Goal: Task Accomplishment & Management: Manage account settings

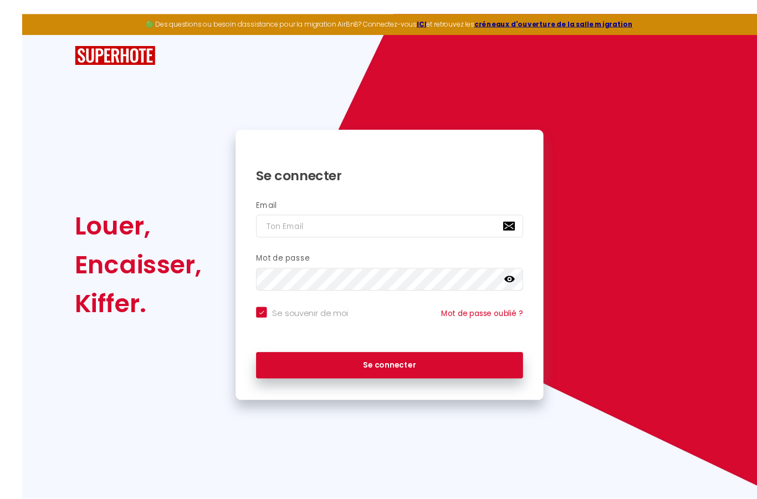
scroll to position [9, 0]
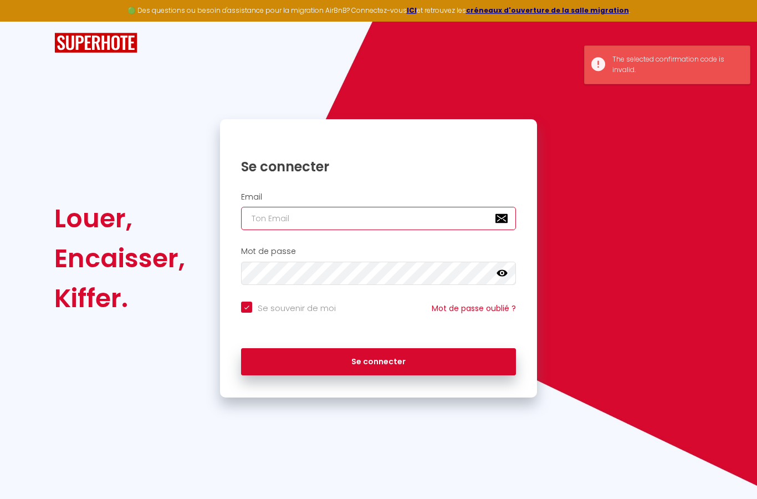
click at [271, 217] on input "email" at bounding box center [378, 218] width 275 height 23
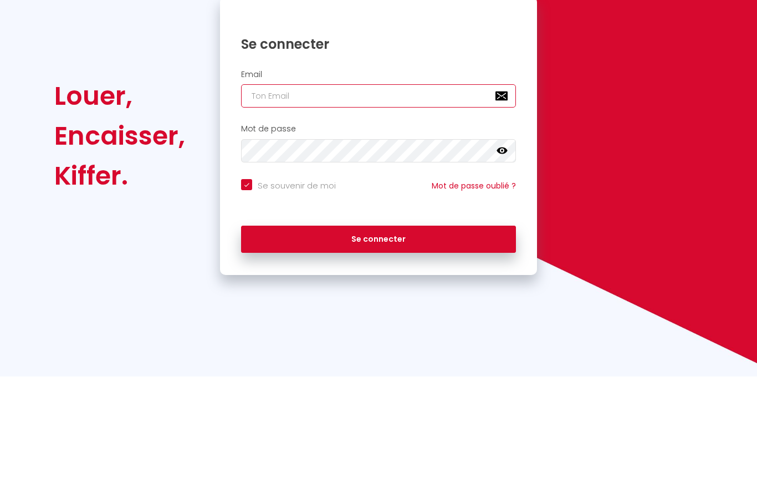
type input "[PERSON_NAME][EMAIL_ADDRESS][PERSON_NAME][DOMAIN_NAME]"
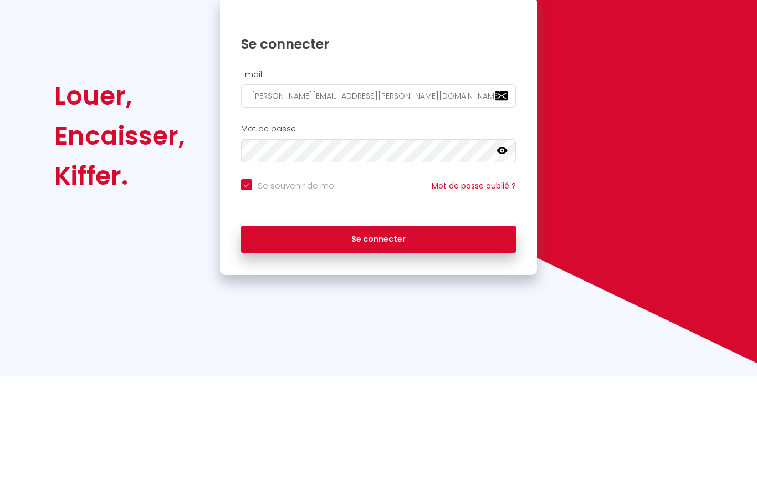
scroll to position [44, 0]
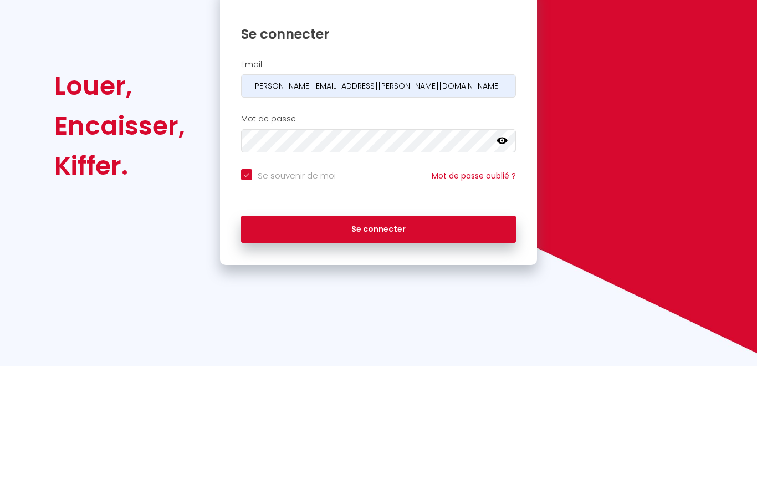
click at [398, 348] on button "Se connecter" at bounding box center [378, 362] width 275 height 28
checkbox input "true"
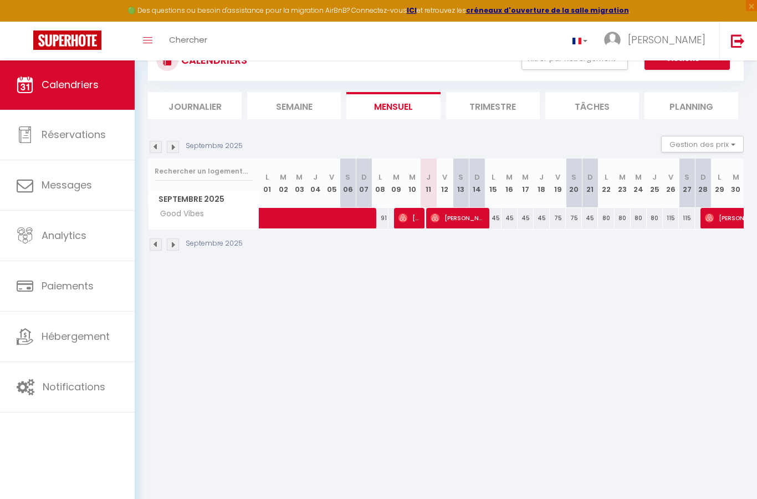
click at [414, 221] on span "[PERSON_NAME]" at bounding box center [410, 217] width 22 height 21
select select "OK"
select select "0"
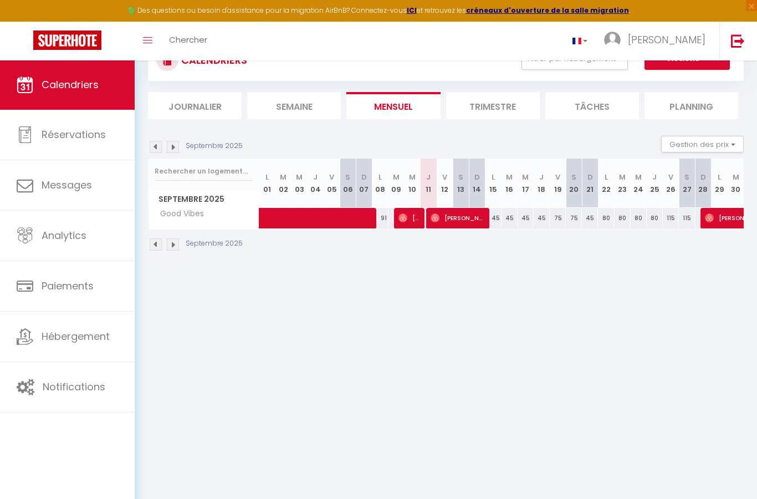
select select "1"
select select
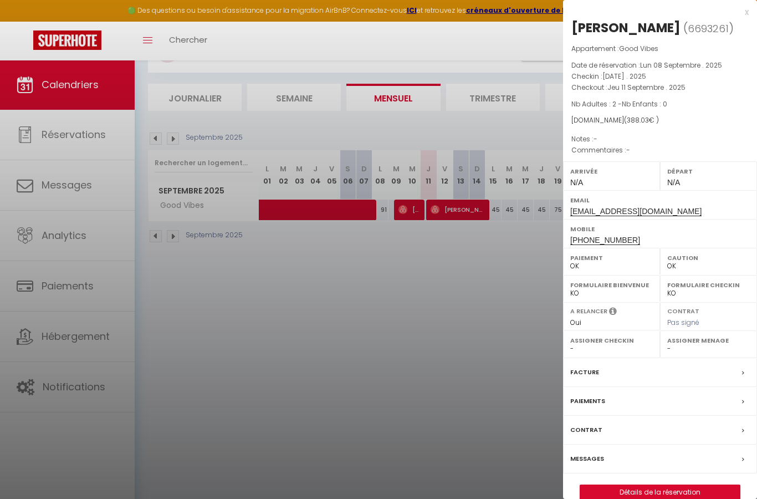
scroll to position [60, 0]
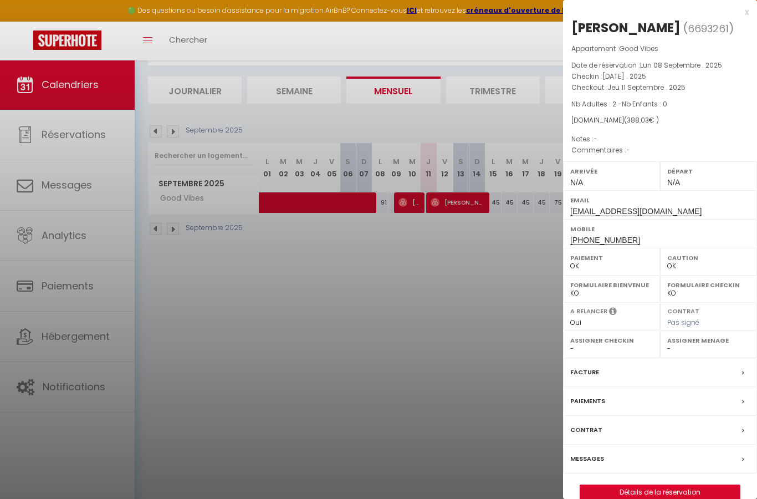
click at [667, 499] on link "Détails de la réservation" at bounding box center [661, 492] width 160 height 14
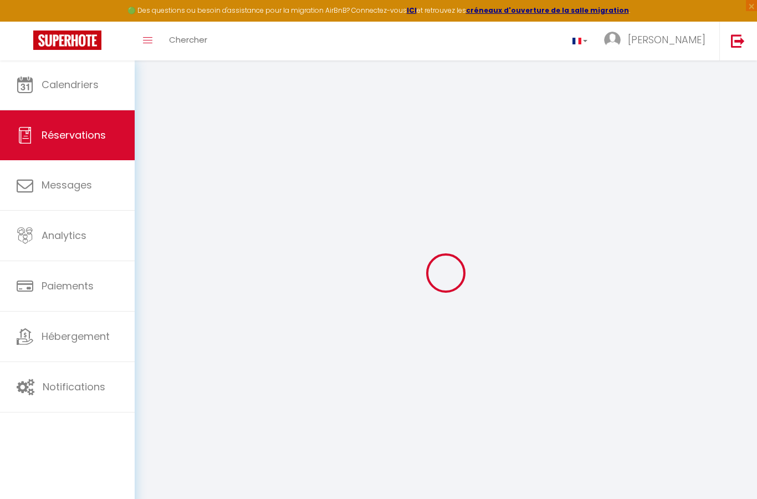
type input "[PERSON_NAME]"
type input "[EMAIL_ADDRESS][DOMAIN_NAME]"
type input "[PHONE_NUMBER]"
select select
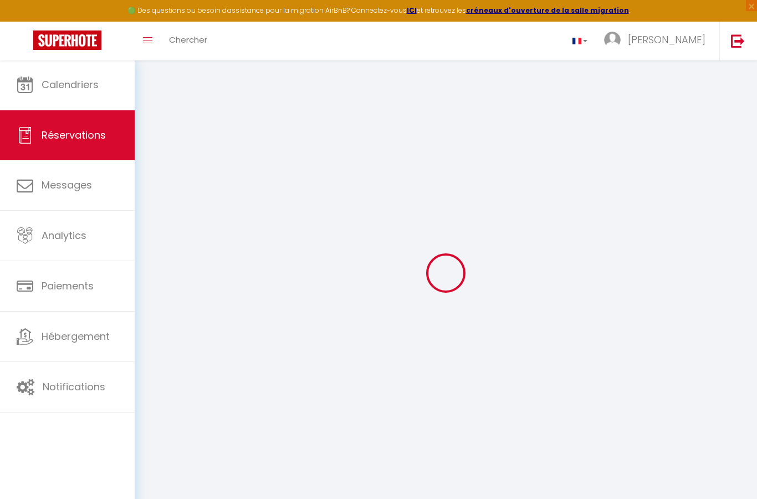
type input "68.64"
select select "76243"
select select "1"
select select
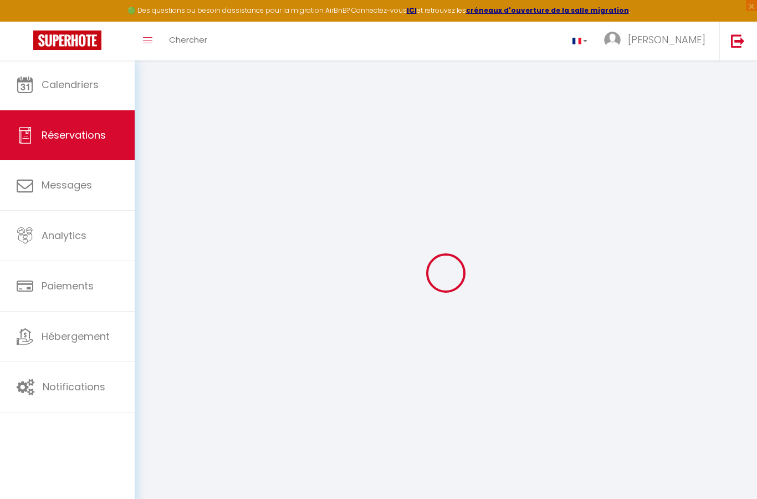
type input "2"
select select "12"
select select
type input "284"
checkbox input "false"
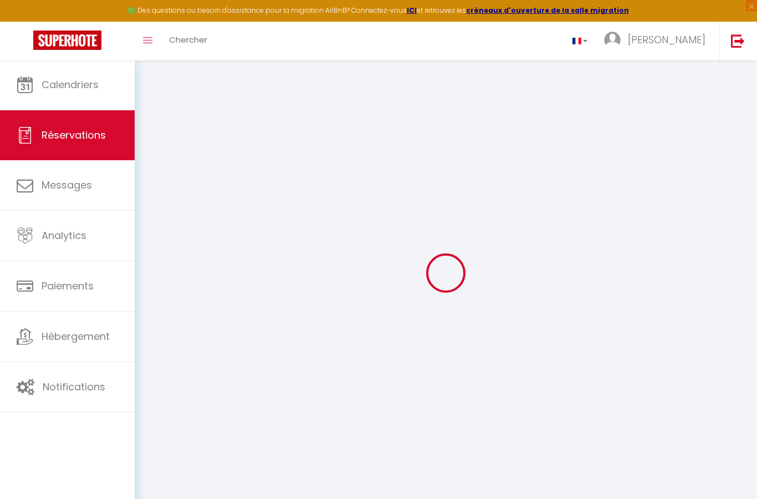
select select "1"
type input "0"
select select
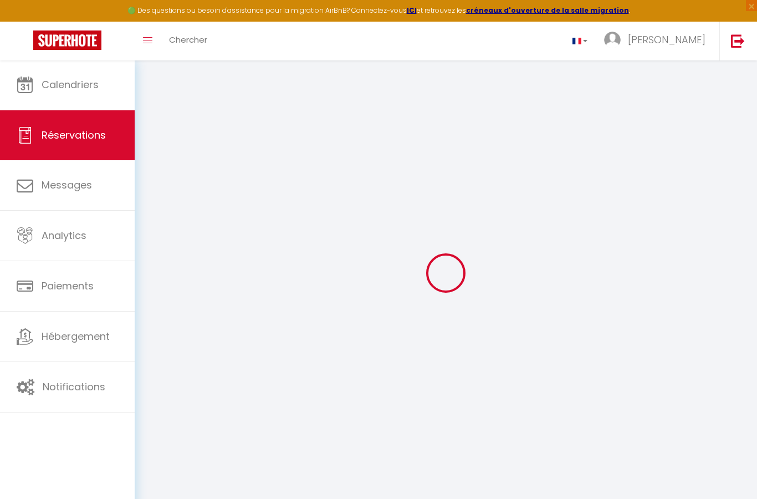
select select
select select "15"
checkbox input "false"
select select
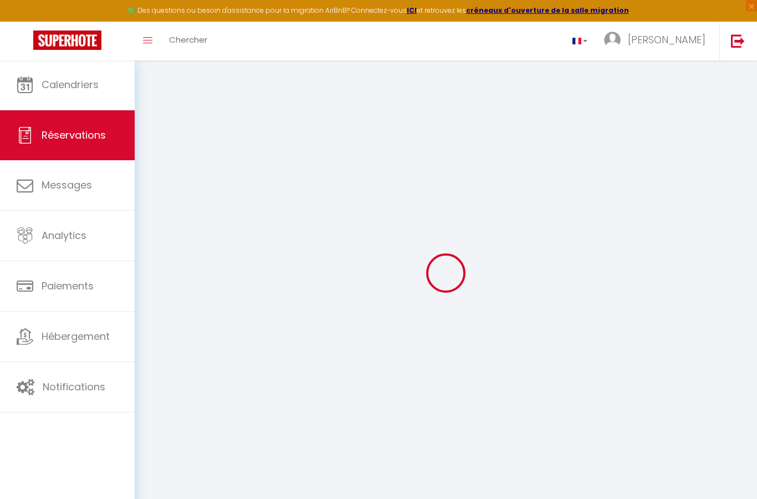
select select
checkbox input "false"
select select
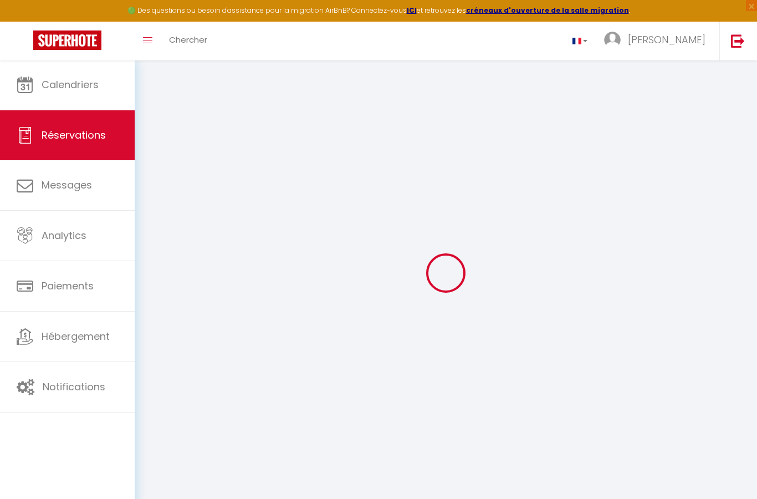
select select
checkbox input "false"
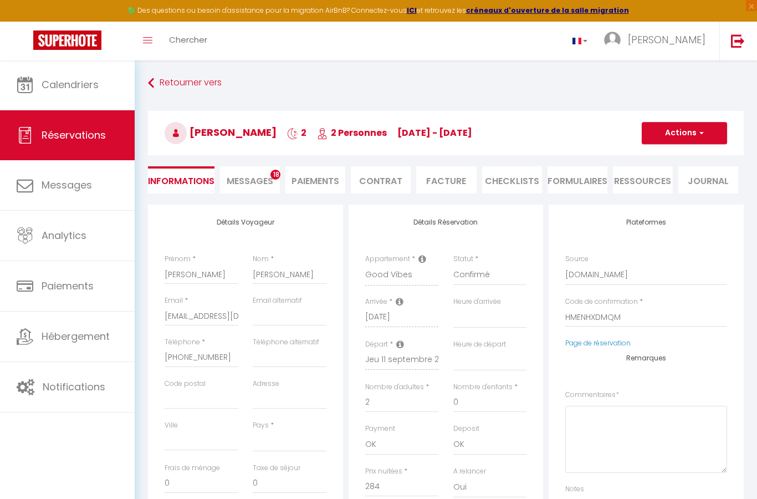
select select
checkbox input "false"
select select
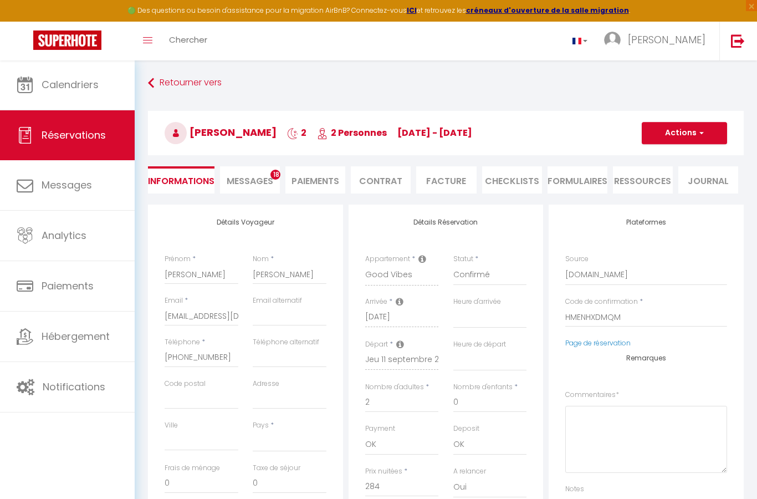
type input "85"
type input "19.03"
select select
checkbox input "false"
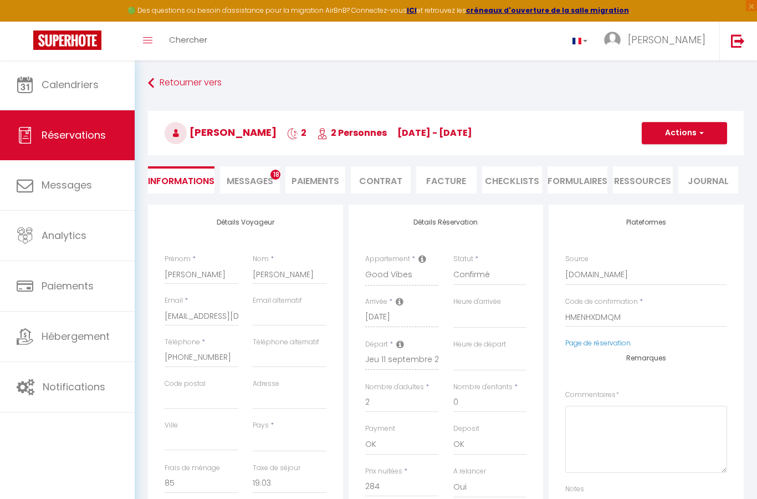
select select
checkbox input "false"
select select
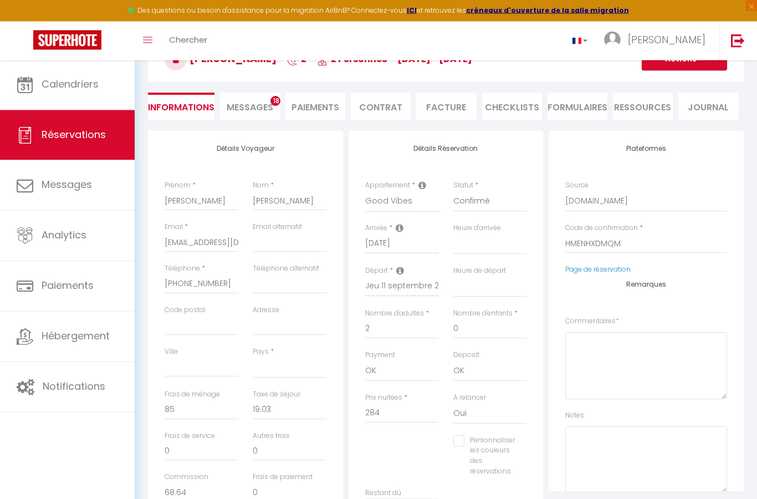
scroll to position [74, 0]
click at [262, 110] on span "Messages" at bounding box center [250, 107] width 47 height 13
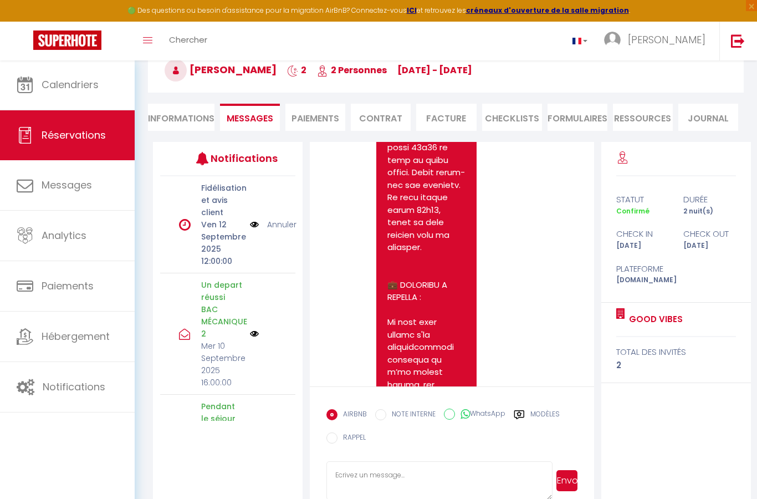
scroll to position [1962, 0]
click at [176, 121] on li "Informations" at bounding box center [181, 117] width 67 height 27
select select
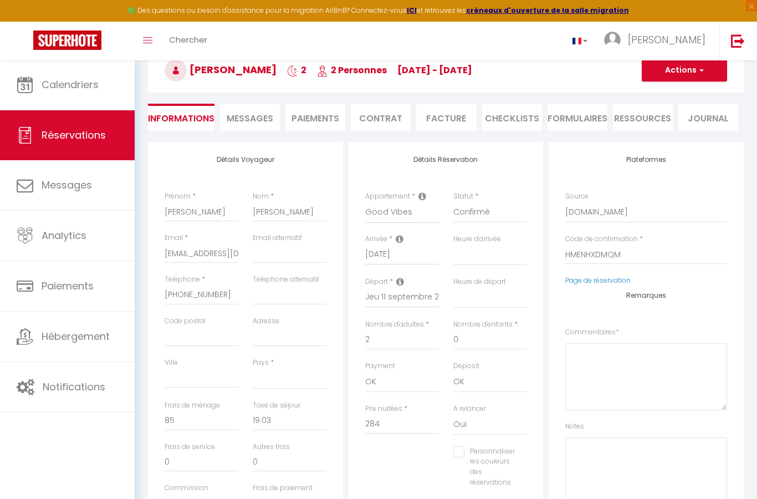
select select
checkbox input "false"
select select
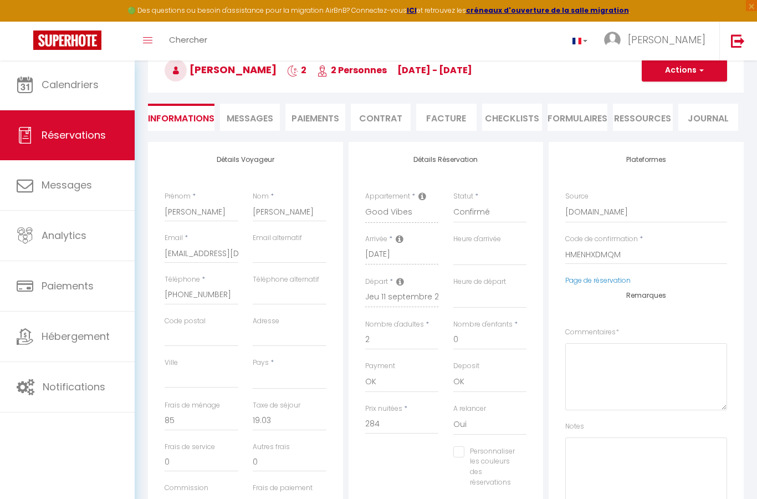
select select
checkbox input "false"
select select
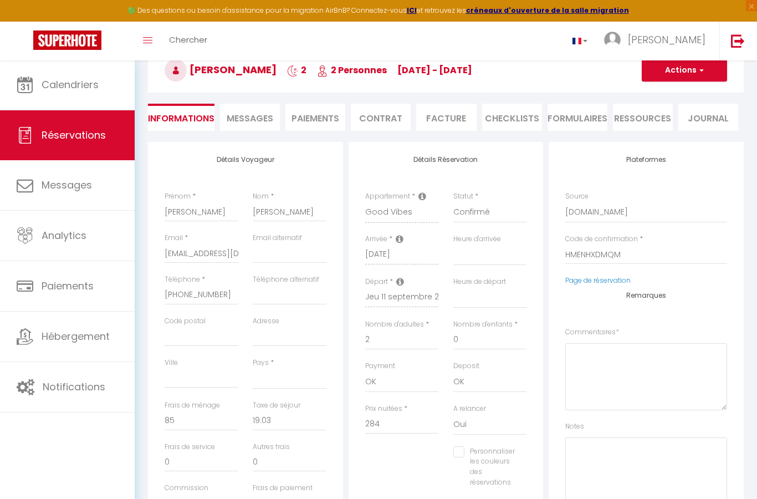
select select
checkbox input "false"
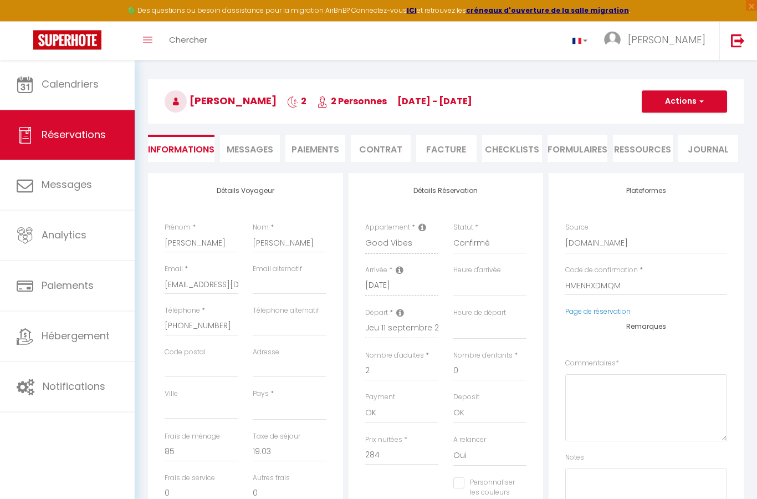
click at [681, 35] on span "[PERSON_NAME]" at bounding box center [667, 40] width 78 height 14
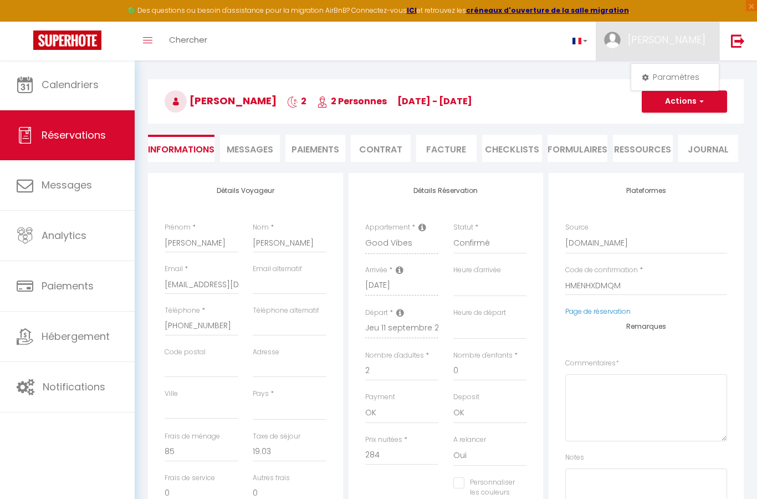
click at [693, 75] on link "Paramètres" at bounding box center [675, 77] width 82 height 19
select select "fr"
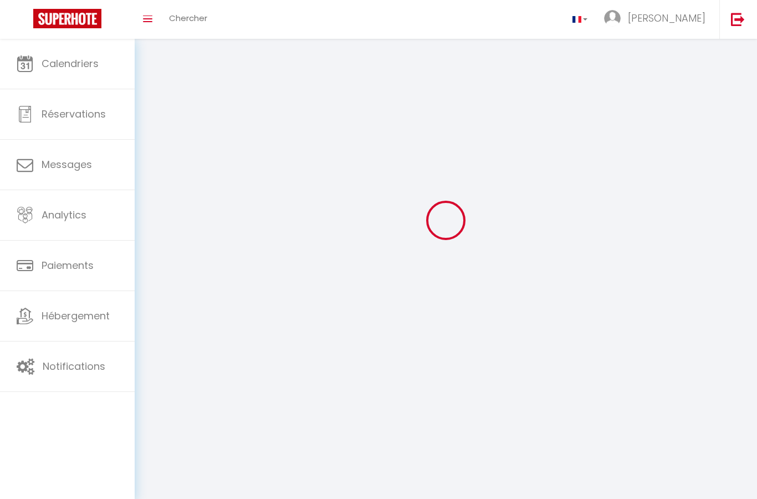
select select
type input "[PERSON_NAME]"
type input "[URL][DOMAIN_NAME]"
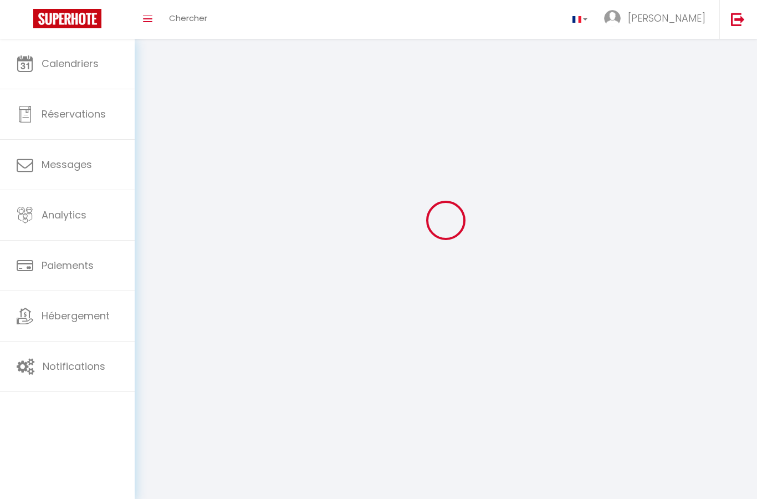
select select
select select "28"
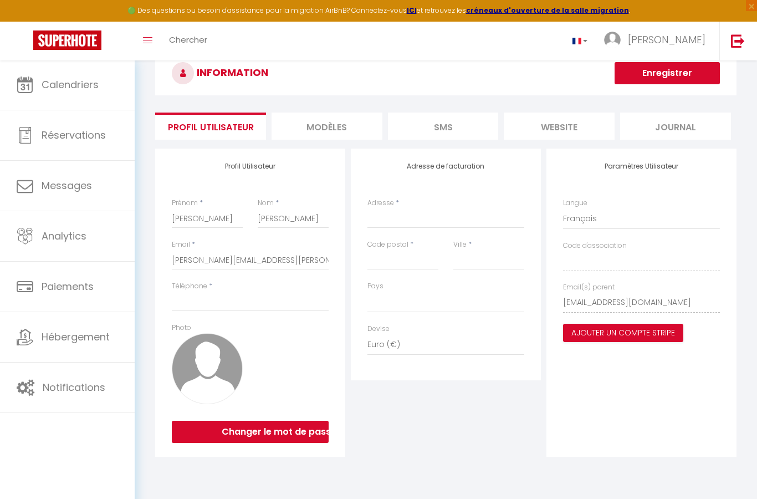
click at [273, 430] on button "Changer le mot de passe" at bounding box center [250, 432] width 157 height 22
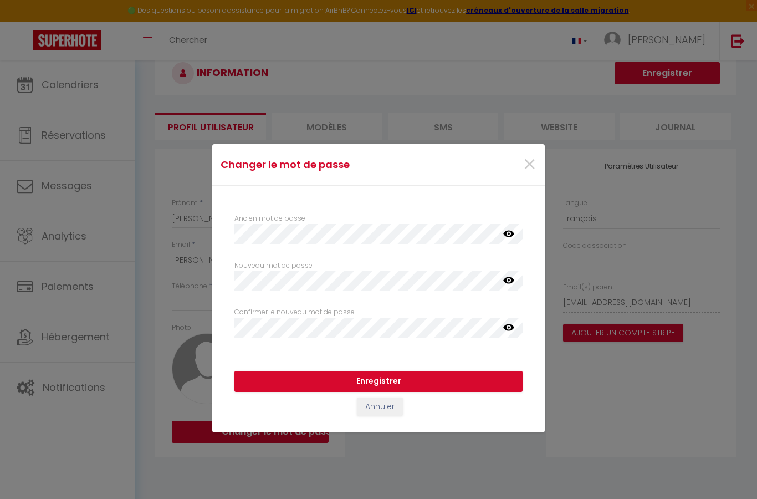
scroll to position [31, 0]
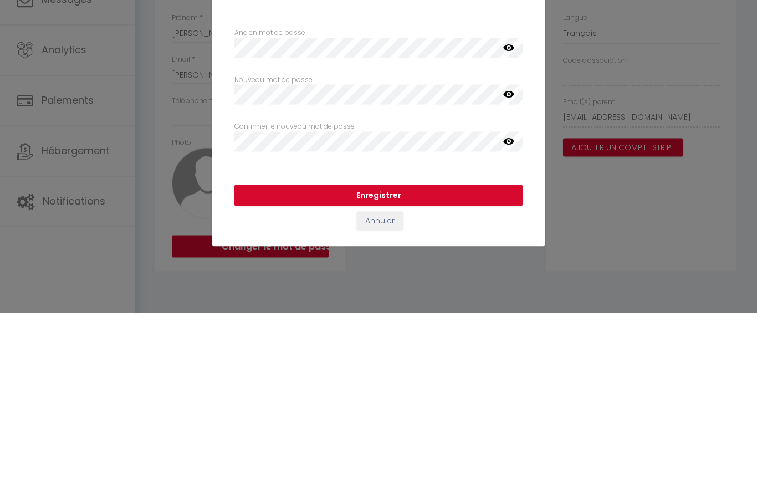
select select
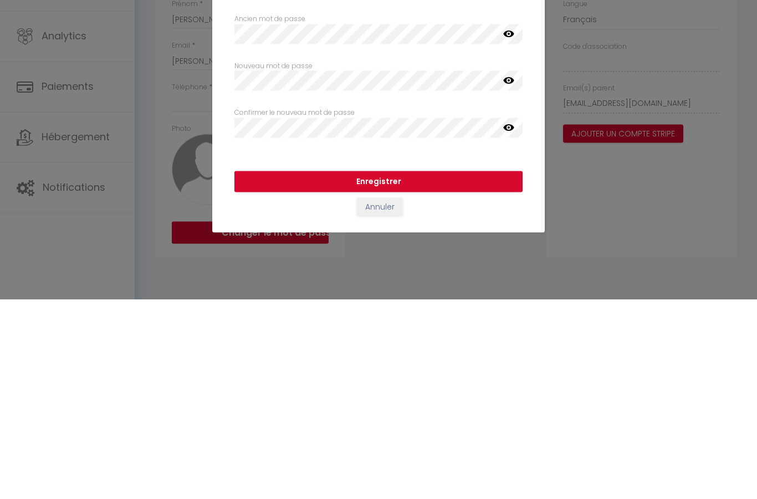
click at [416, 371] on button "Enregistrer" at bounding box center [379, 381] width 288 height 21
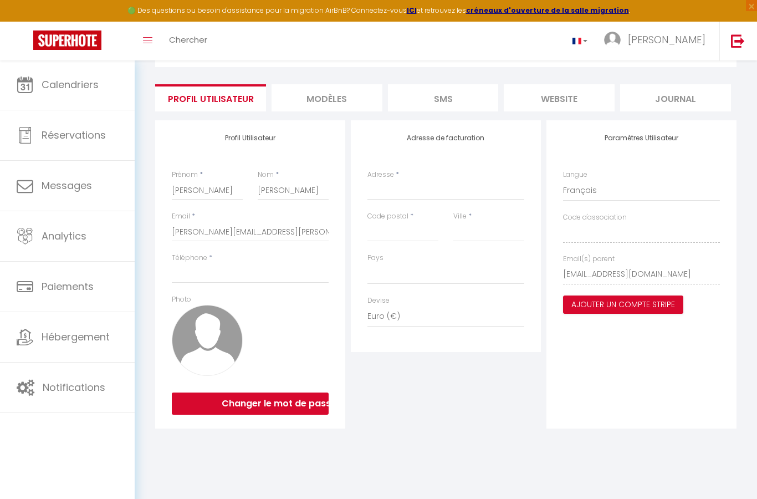
click at [82, 141] on span "Réservations" at bounding box center [74, 135] width 64 height 14
select select "not_cancelled"
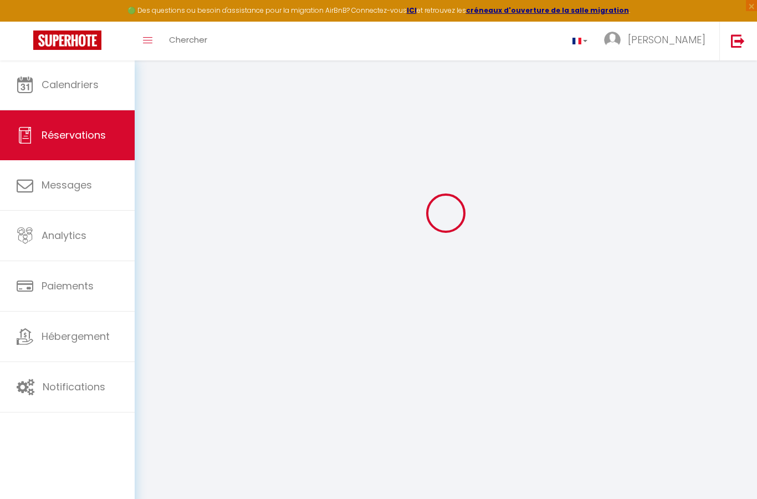
scroll to position [104, 0]
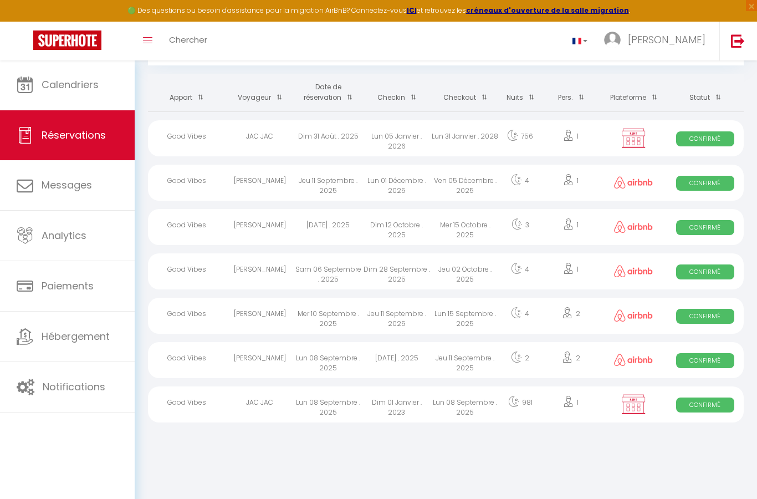
click at [637, 128] on img at bounding box center [634, 138] width 28 height 21
select select "OK"
select select "KO"
select select "0"
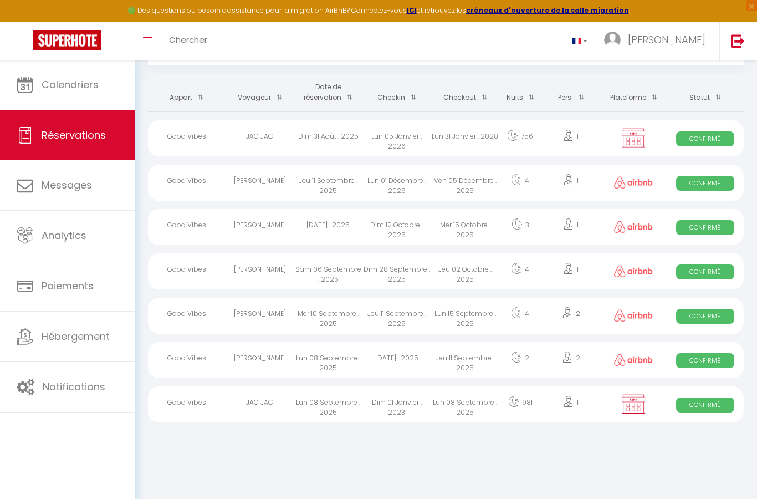
select select "1"
select select
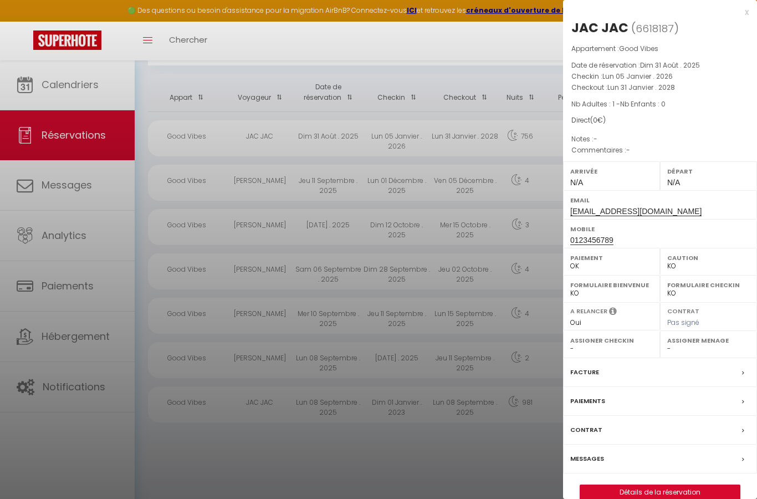
click at [683, 368] on div "Facture" at bounding box center [660, 372] width 194 height 29
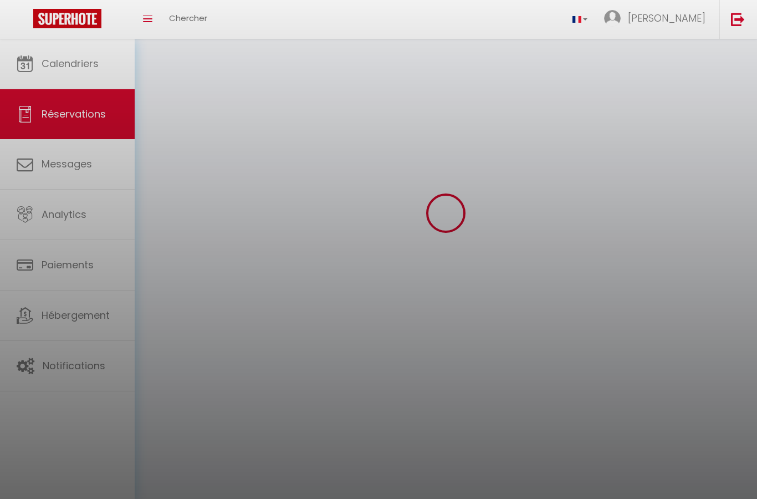
scroll to position [44, 0]
select select
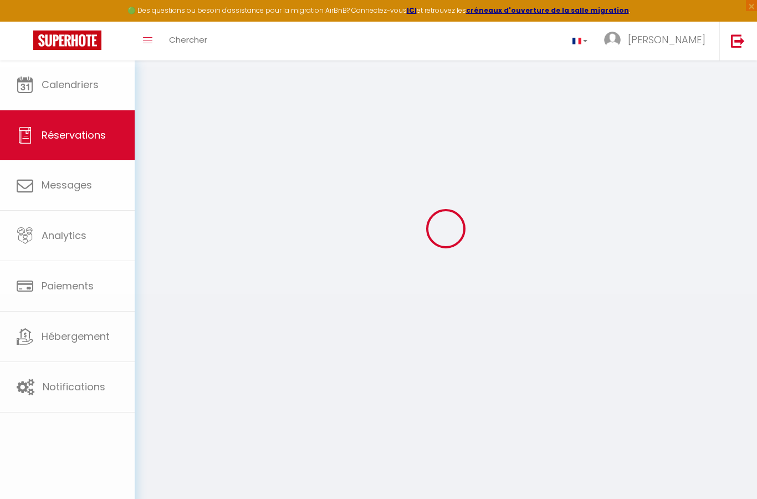
select select
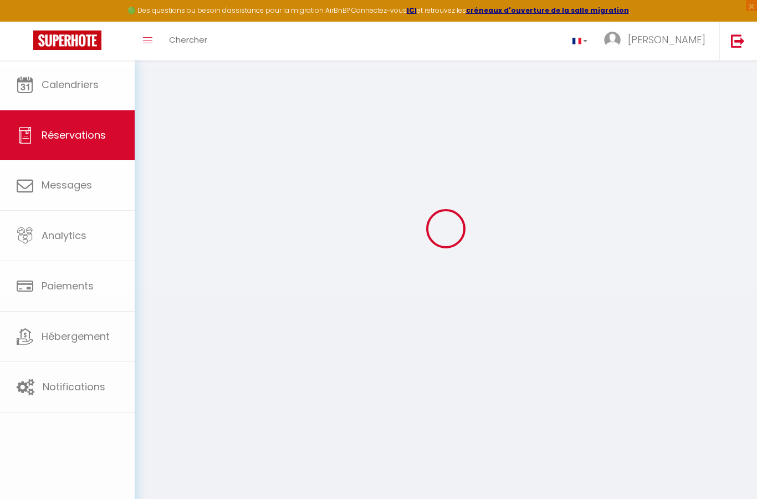
select select
checkbox input "false"
type input "JAC"
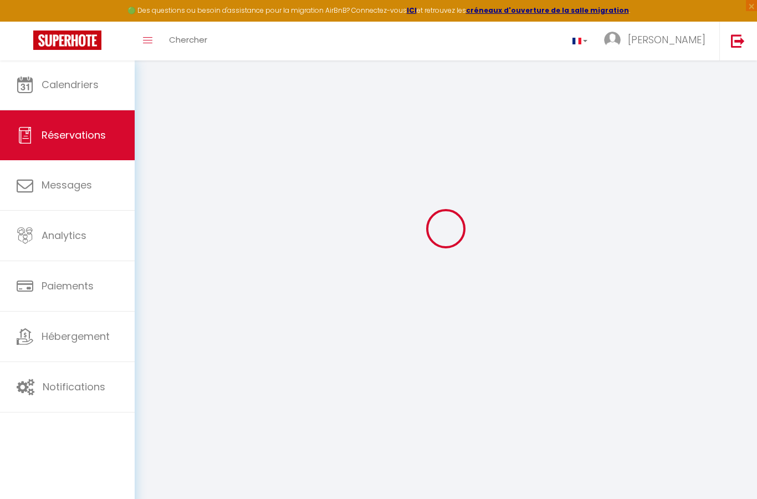
type input "[EMAIL_ADDRESS][DOMAIN_NAME]"
type input "0123456789"
select select "FR"
select select "76243"
select select "1"
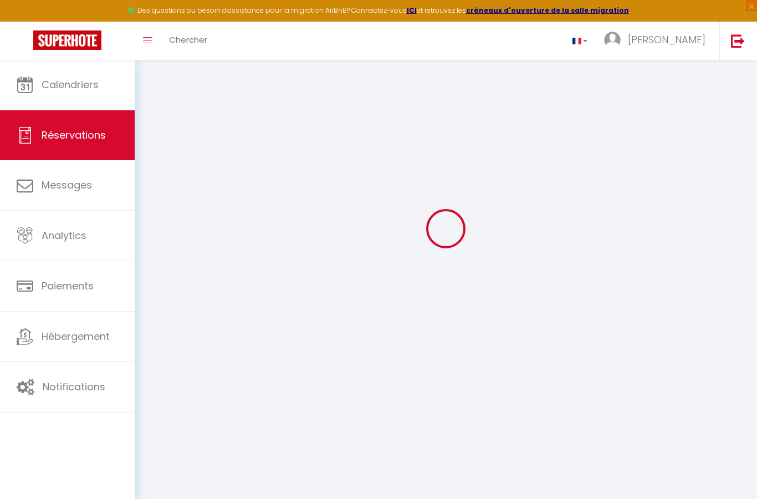
type input "Lun 05 Janvier 2026"
select select
type input "[DATE]"
select select
type input "1"
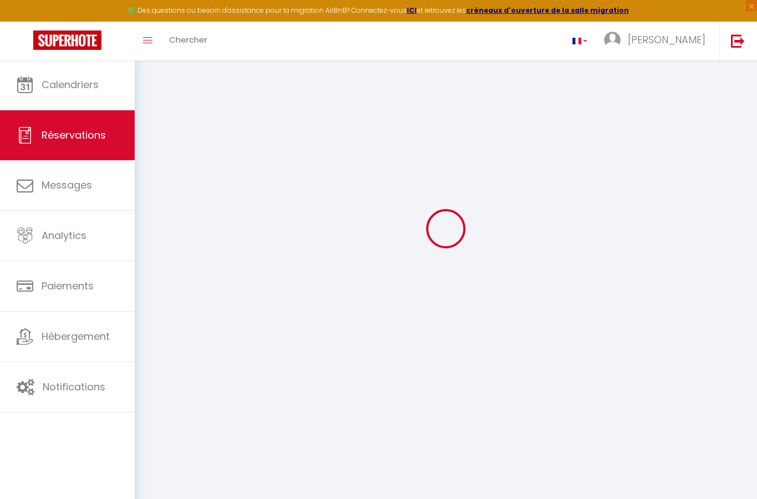
select select "12"
select select
checkbox input "false"
type input "0"
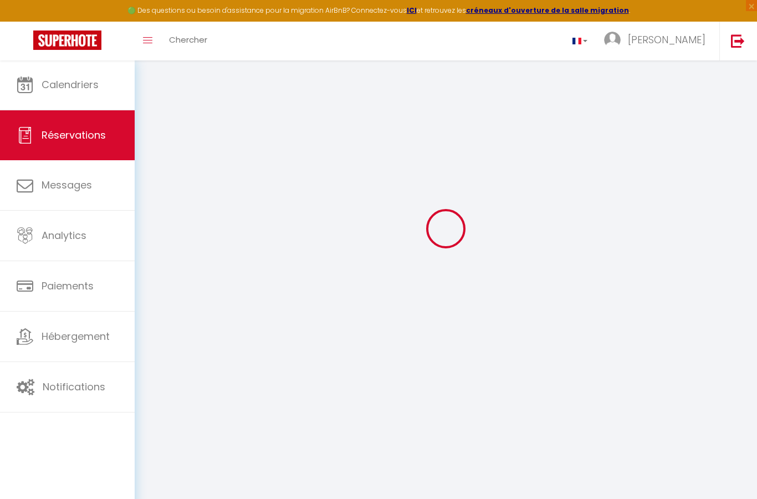
type input "0"
select select
select select "14"
checkbox input "false"
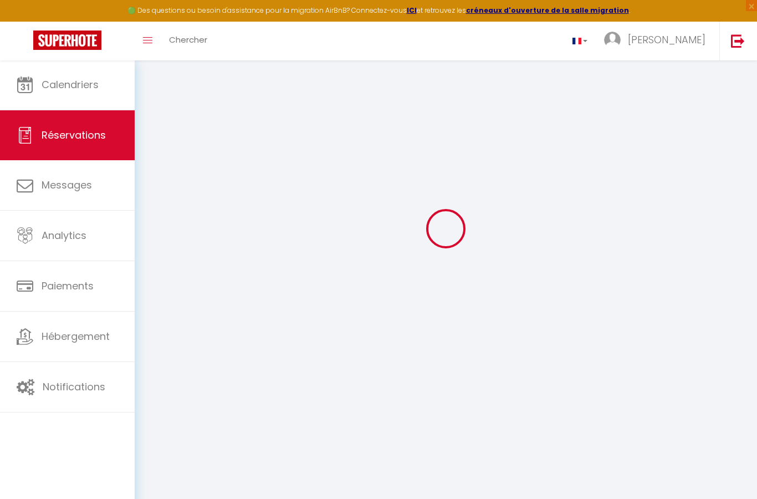
select select
checkbox input "false"
select select
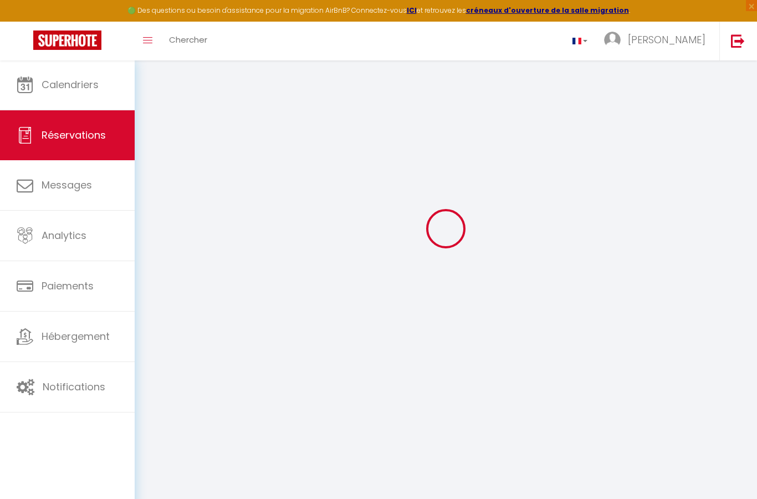
checkbox input "false"
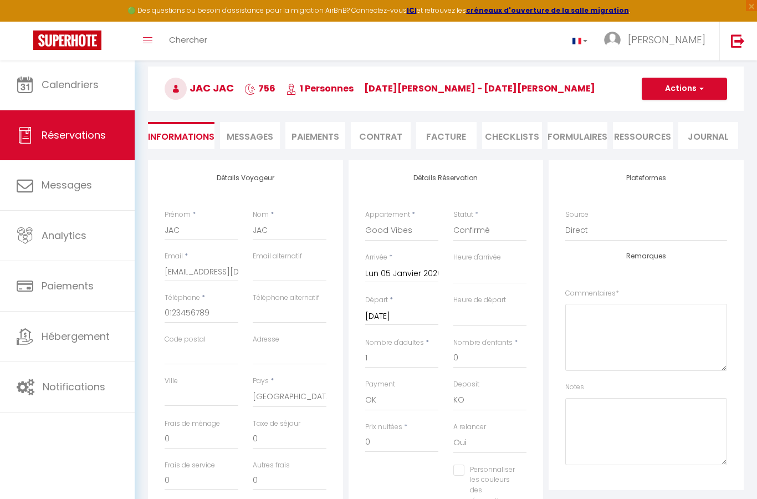
select select
checkbox input "false"
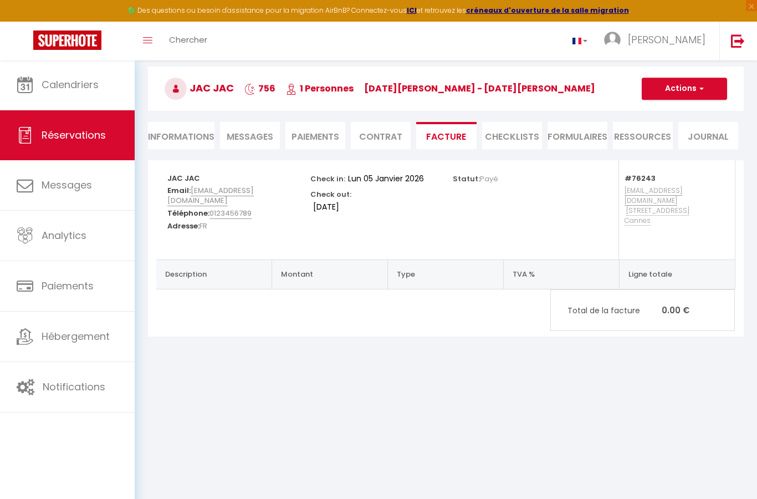
scroll to position [104, 0]
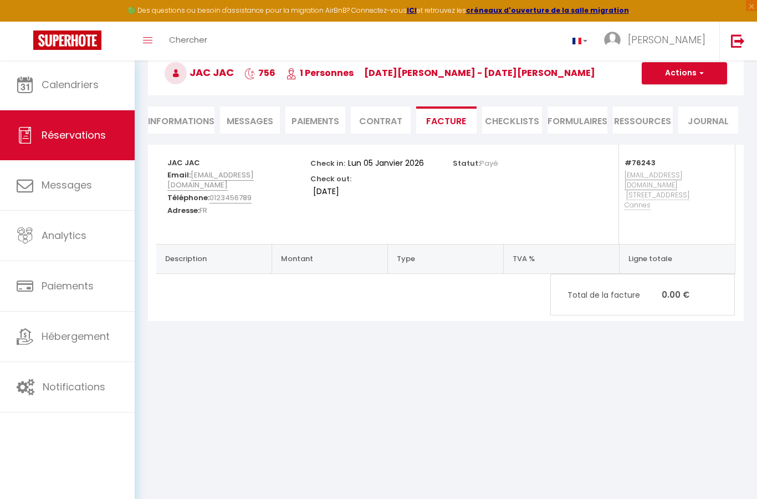
select select "not_cancelled"
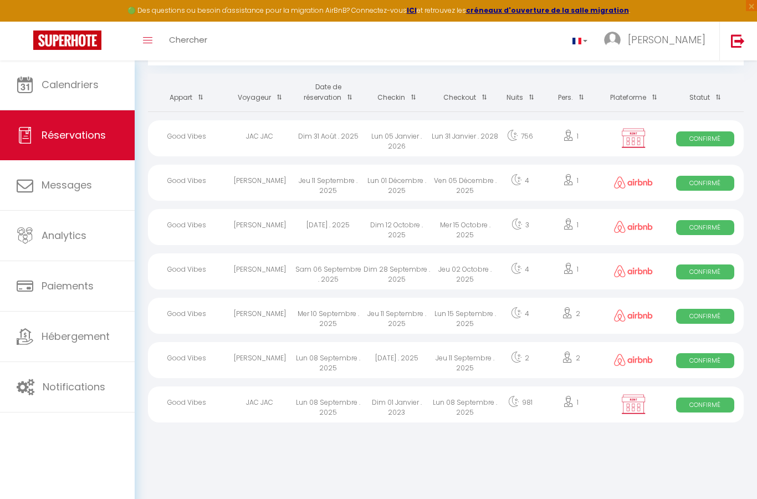
click at [445, 165] on div "Ven 05 Décembre . 2025" at bounding box center [465, 183] width 69 height 36
select select "OK"
select select "0"
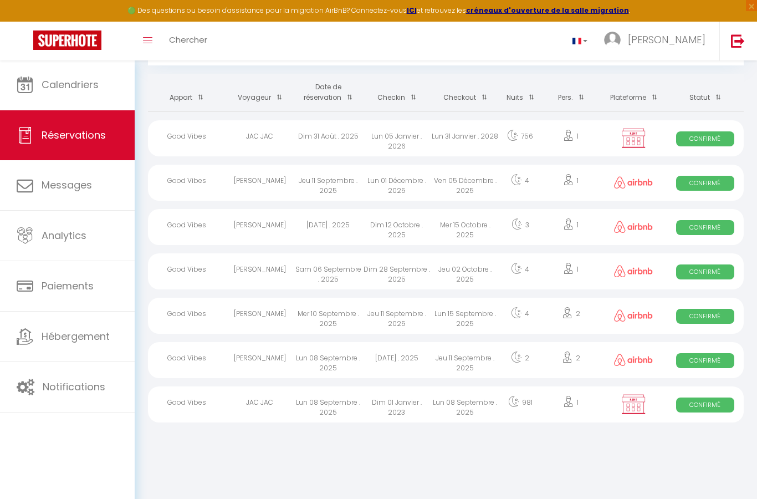
select select "1"
select select
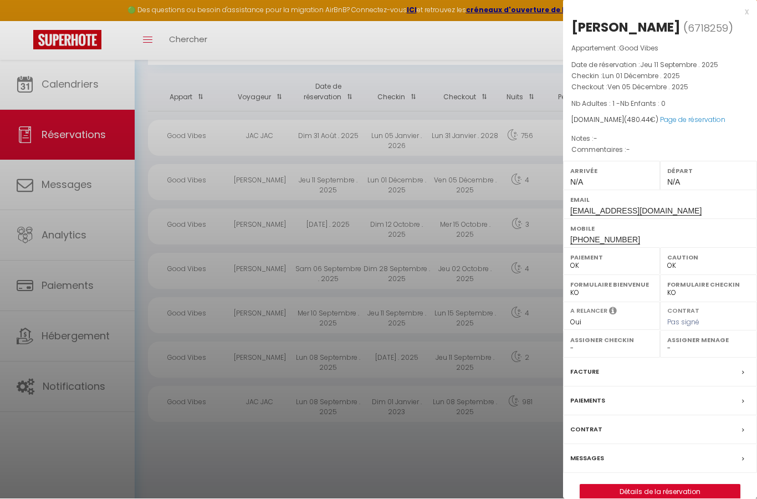
scroll to position [0, 0]
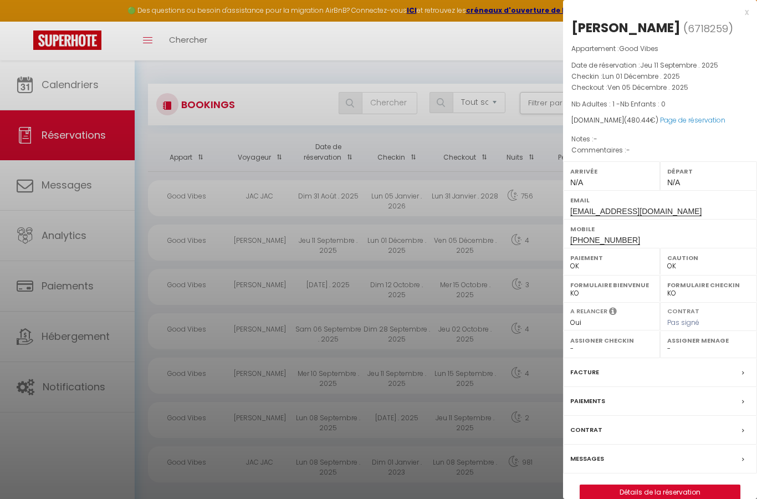
click at [685, 369] on div "Facture" at bounding box center [660, 372] width 194 height 29
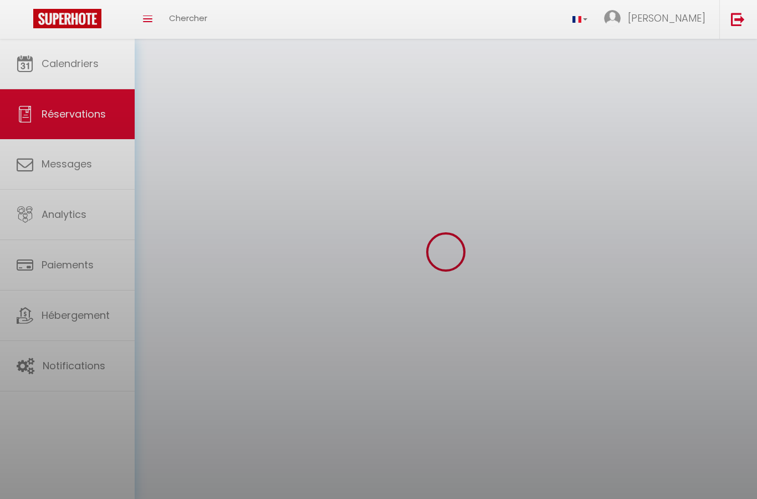
scroll to position [25, 0]
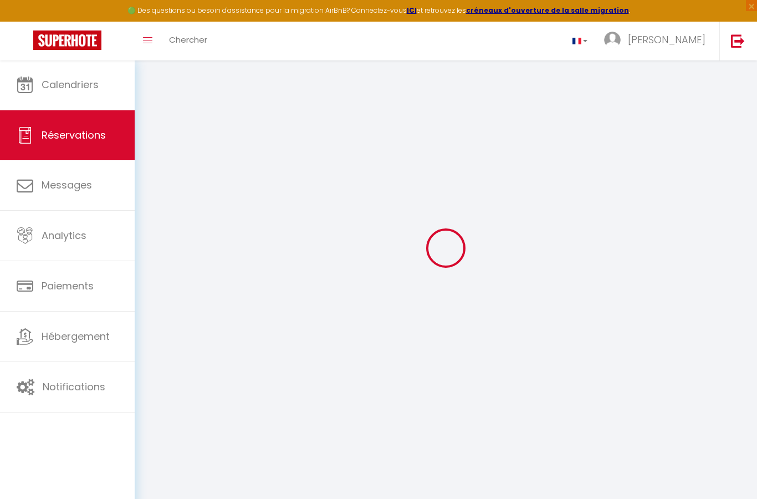
select select "cleaning"
select select "taxes"
select select
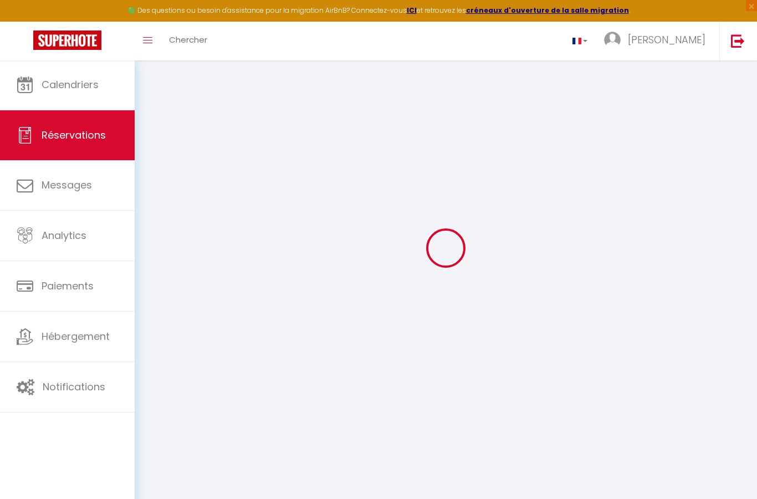
checkbox input "false"
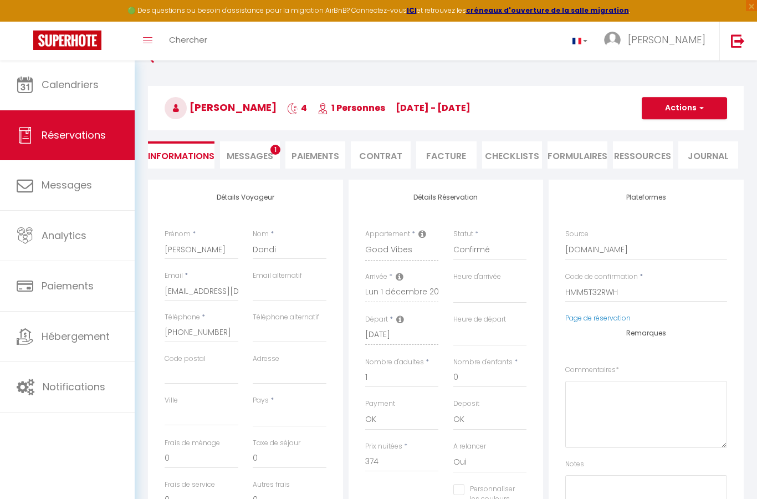
select select
checkbox input "false"
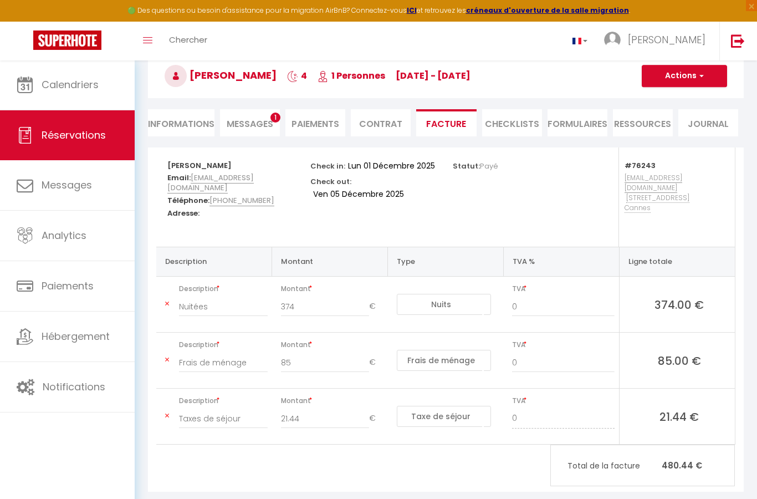
scroll to position [60, 0]
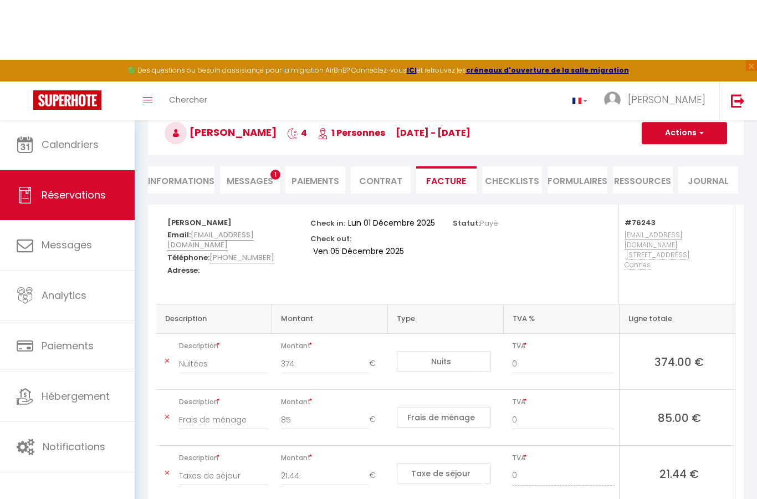
click at [67, 110] on link "Calendriers" at bounding box center [67, 85] width 135 height 50
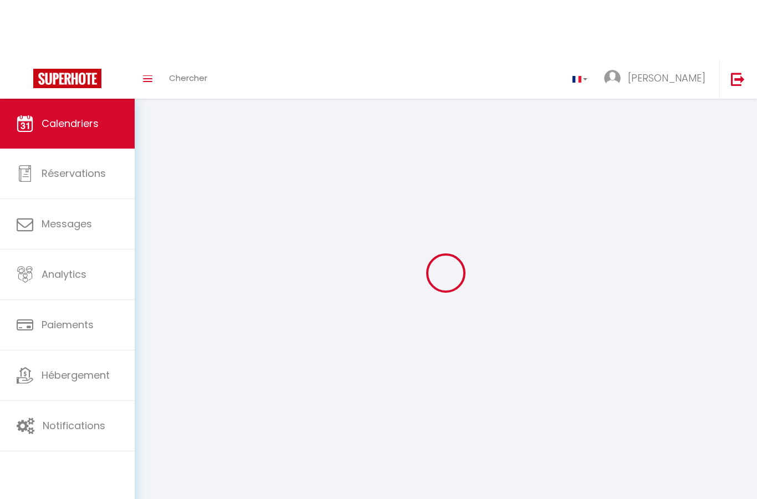
scroll to position [44, 0]
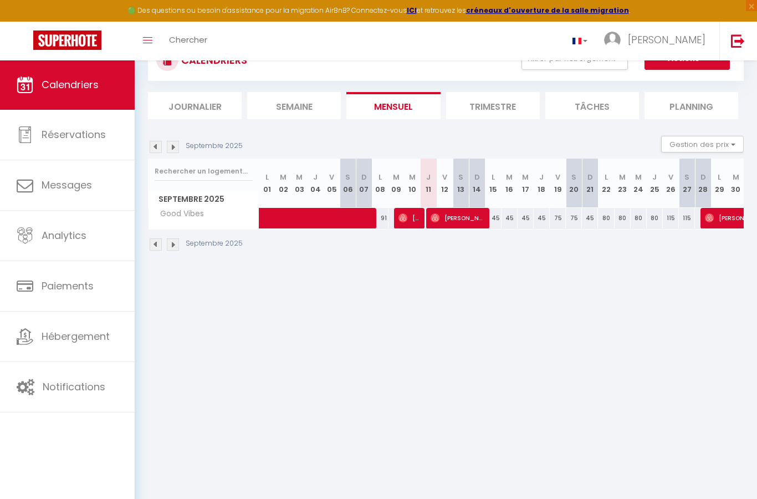
click at [230, 191] on span "Septembre 2025" at bounding box center [204, 199] width 110 height 16
click at [464, 218] on span "[PERSON_NAME]" at bounding box center [458, 217] width 54 height 21
select select "OK"
select select "0"
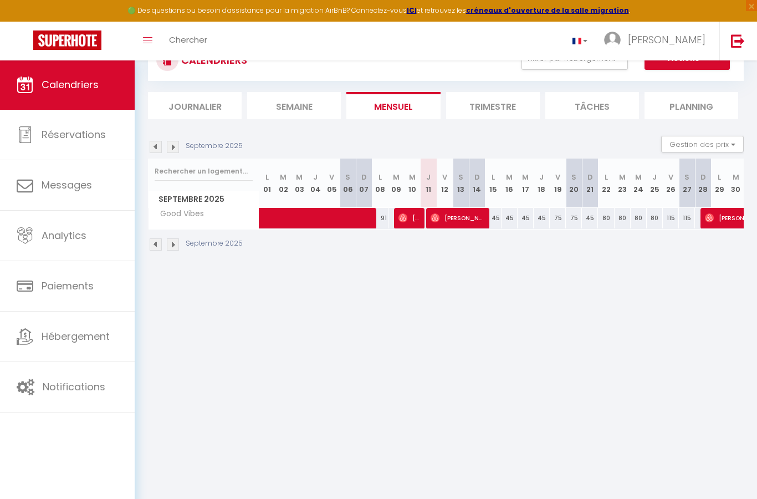
select select "0"
select select "1"
select select
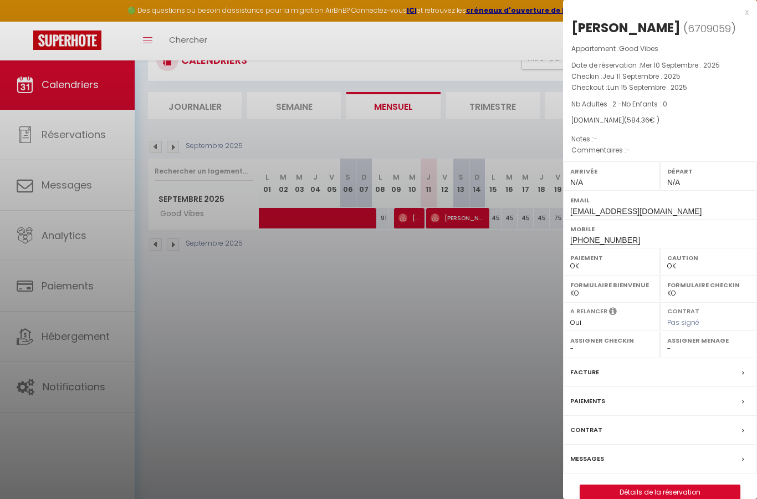
click at [668, 370] on div "Facture" at bounding box center [660, 372] width 194 height 29
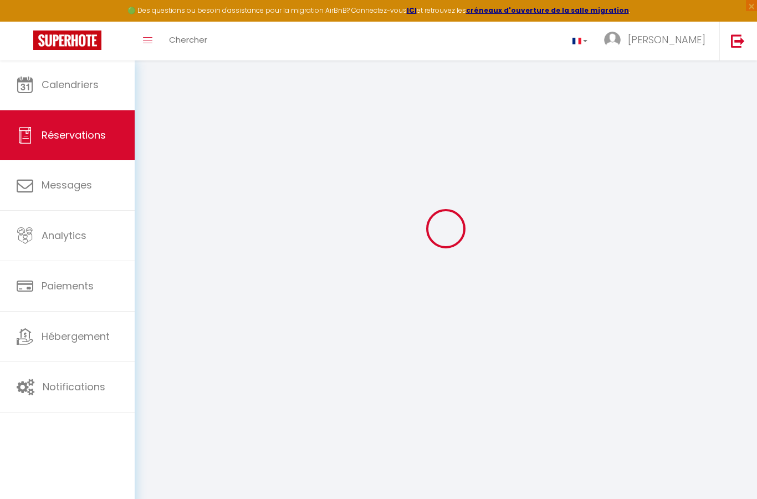
select select "cleaning"
select select "taxes"
select select
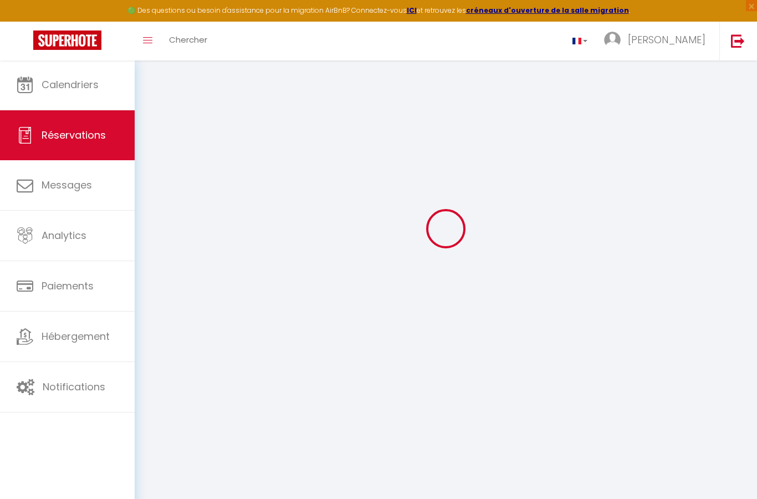
checkbox input "false"
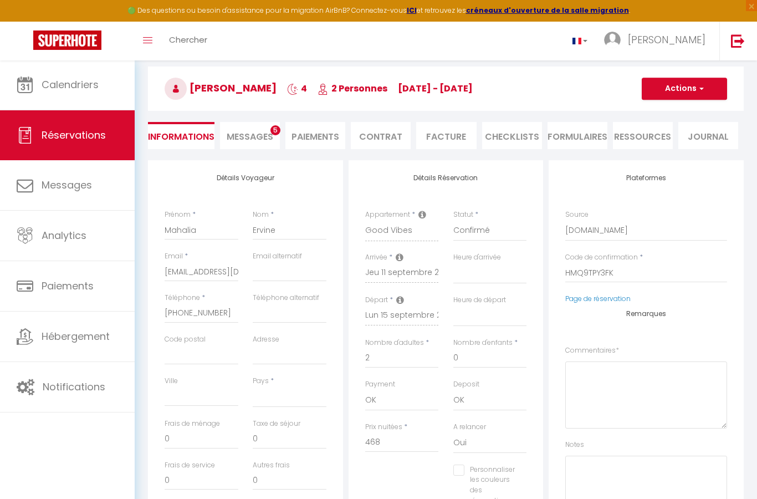
select select
checkbox input "false"
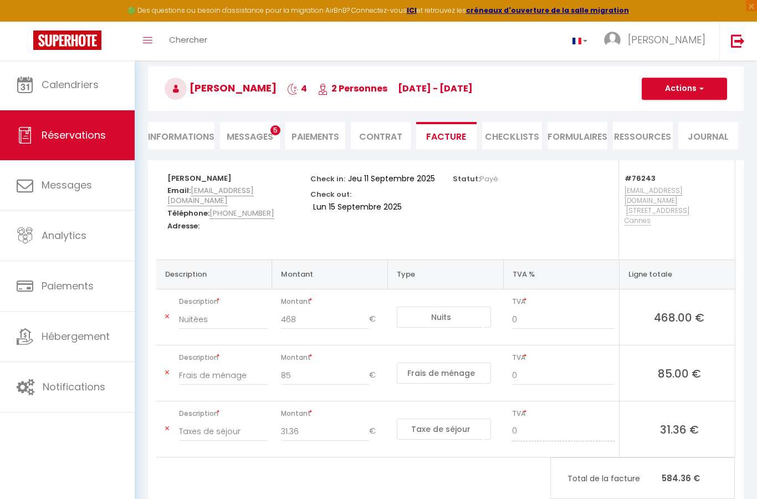
scroll to position [60, 0]
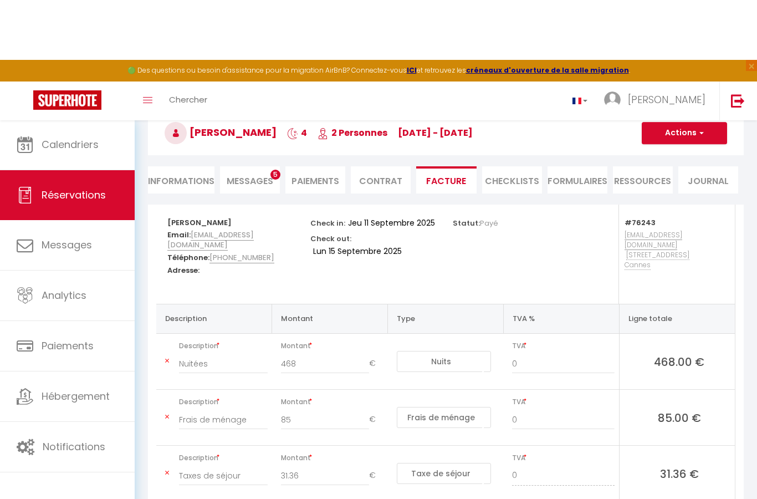
click at [640, 134] on li "Ressources" at bounding box center [643, 119] width 60 height 27
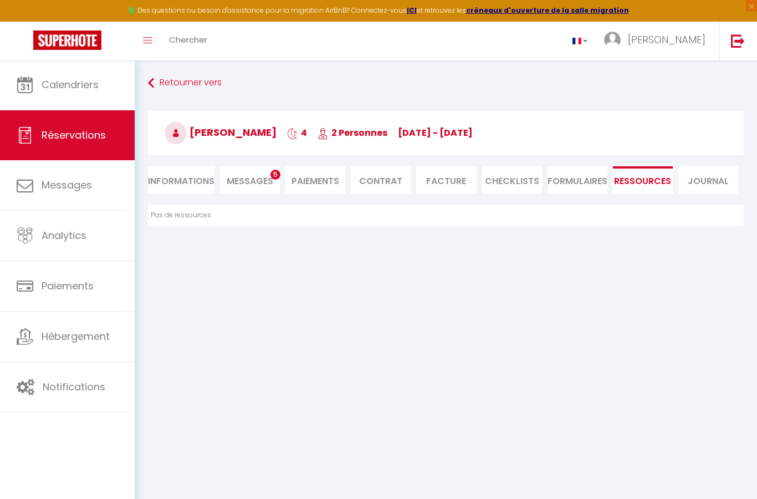
click at [714, 179] on li "Journal" at bounding box center [709, 179] width 60 height 27
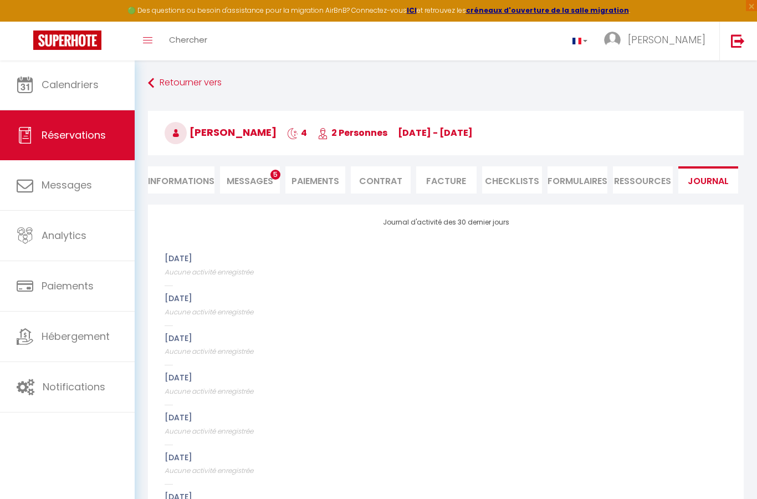
click at [379, 189] on li "Contrat" at bounding box center [381, 179] width 60 height 27
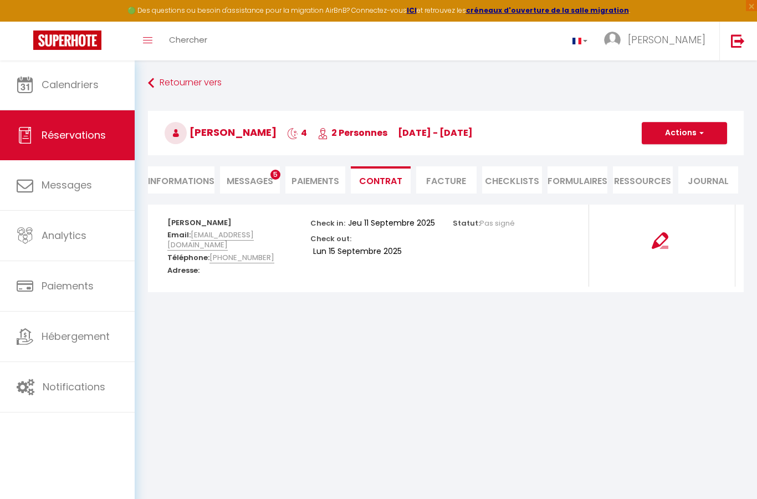
click at [308, 186] on li "Paiements" at bounding box center [316, 179] width 60 height 27
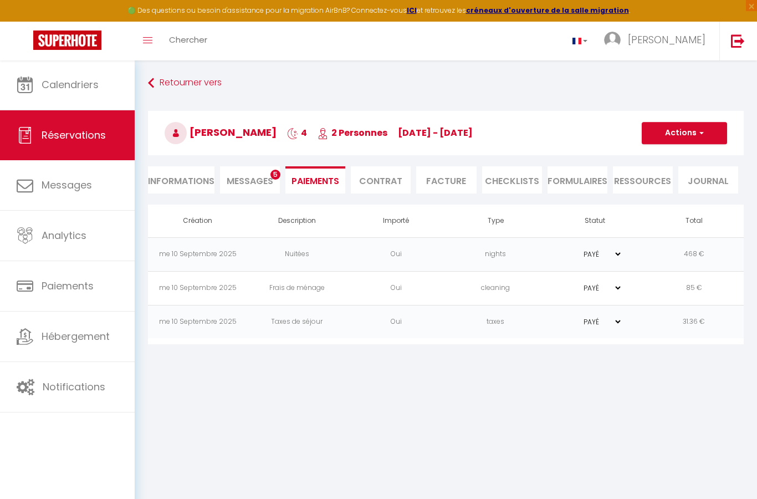
click at [85, 85] on span "Calendriers" at bounding box center [70, 85] width 57 height 14
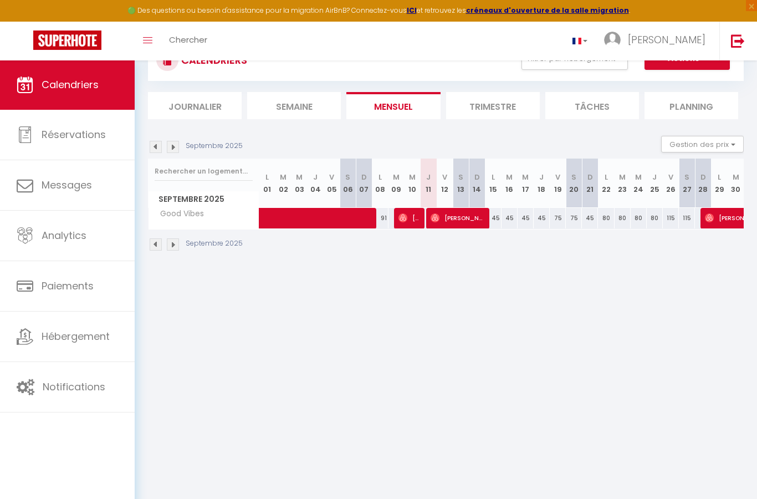
click at [731, 148] on button "Gestion des prix" at bounding box center [703, 144] width 83 height 17
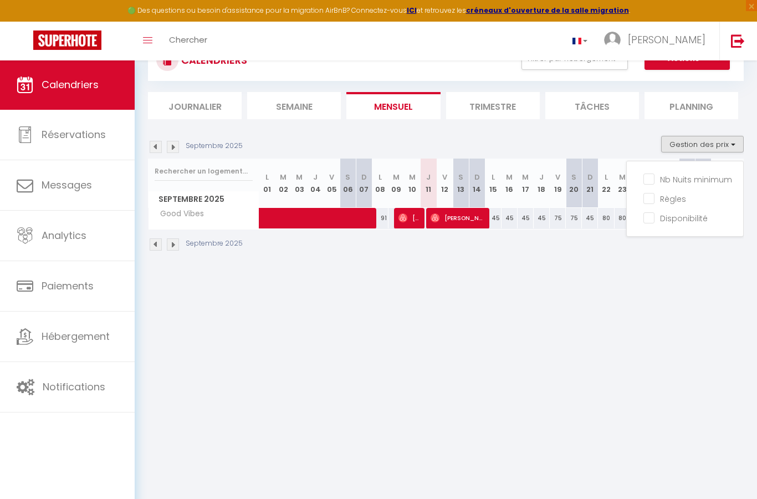
click at [642, 290] on div at bounding box center [378, 249] width 757 height 499
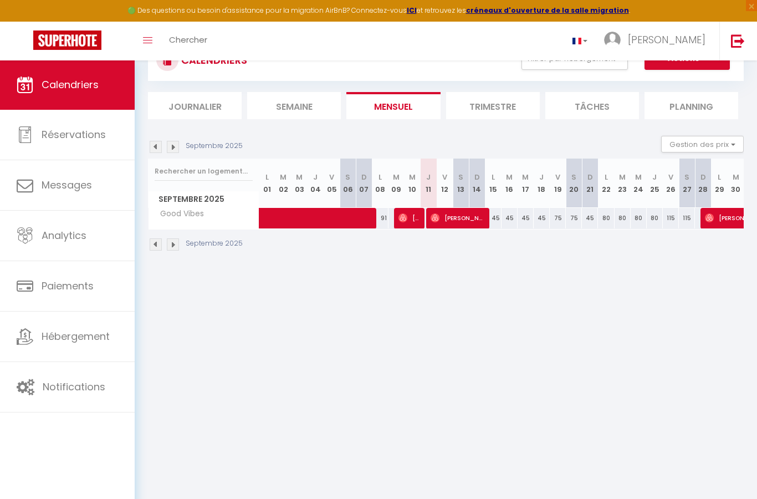
click at [206, 204] on span "Septembre 2025" at bounding box center [204, 199] width 110 height 16
click at [415, 222] on span "[PERSON_NAME]" at bounding box center [410, 217] width 22 height 21
select select "OK"
select select "0"
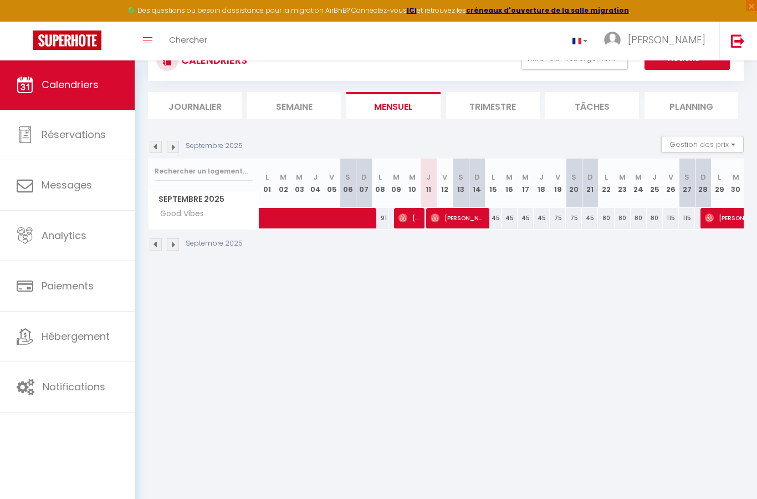
select select "0"
select select "1"
select select
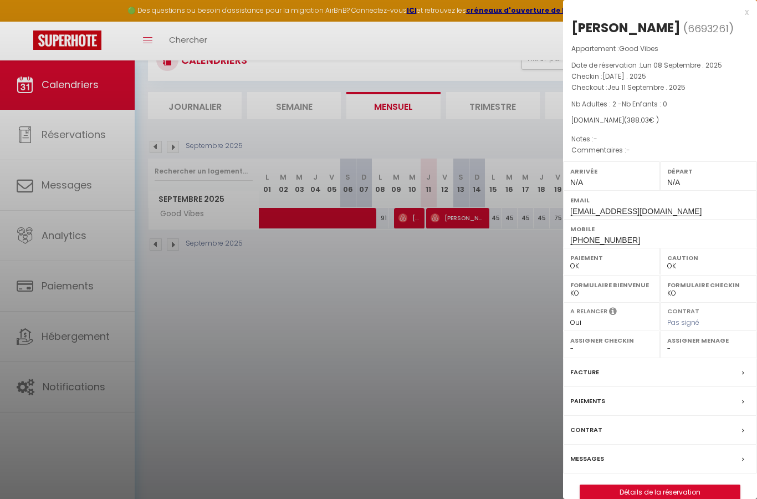
click at [696, 380] on div "Facture" at bounding box center [660, 372] width 194 height 29
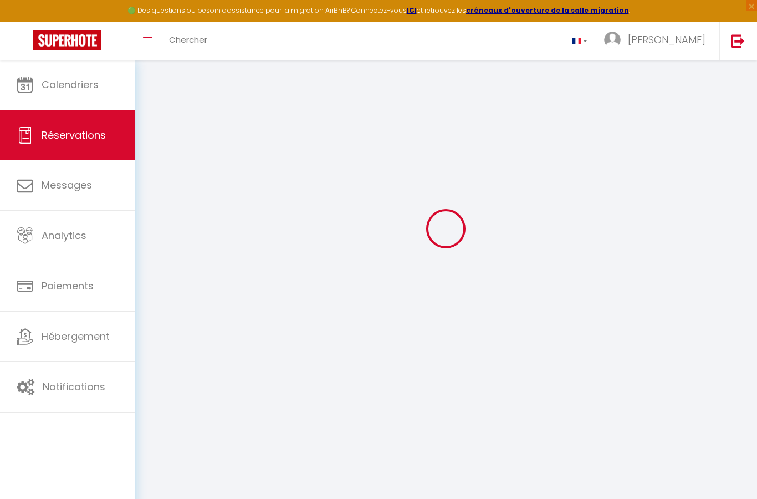
select select "cleaning"
select select "taxes"
select select
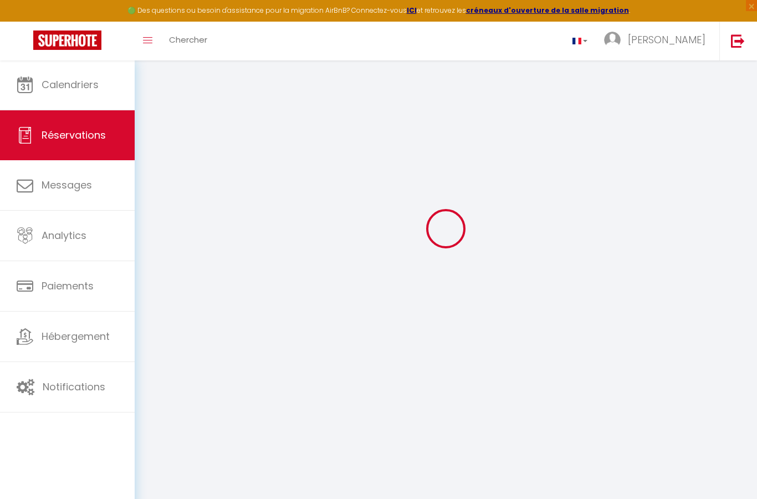
checkbox input "false"
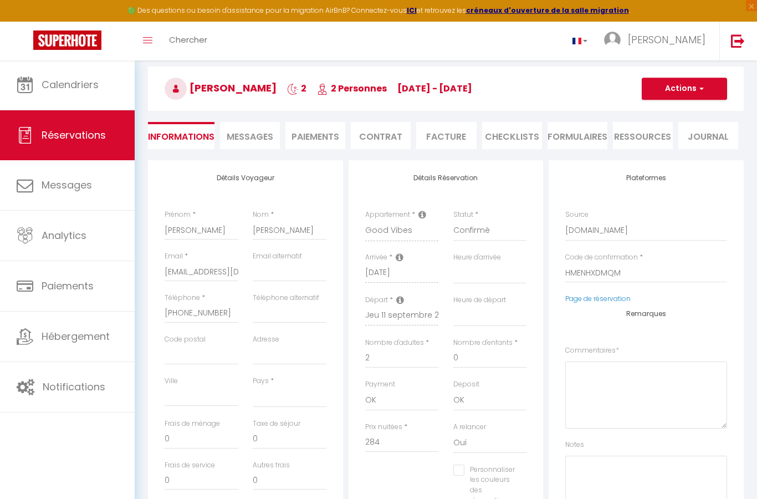
select select
checkbox input "false"
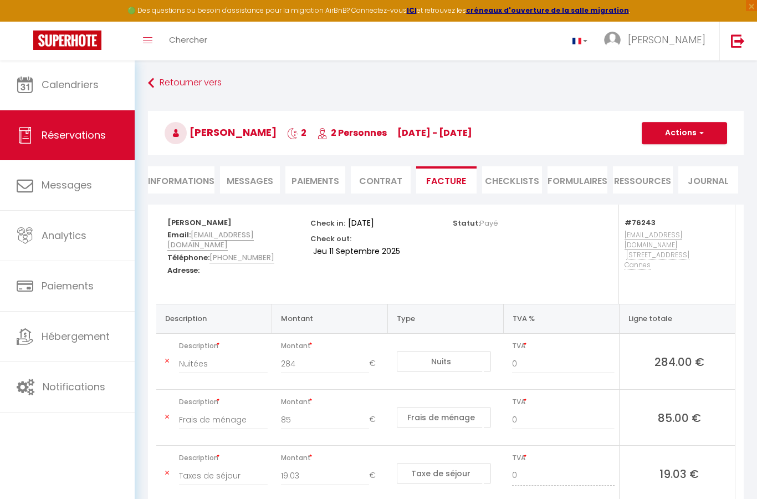
click at [161, 82] on link "Retourner vers" at bounding box center [446, 83] width 596 height 20
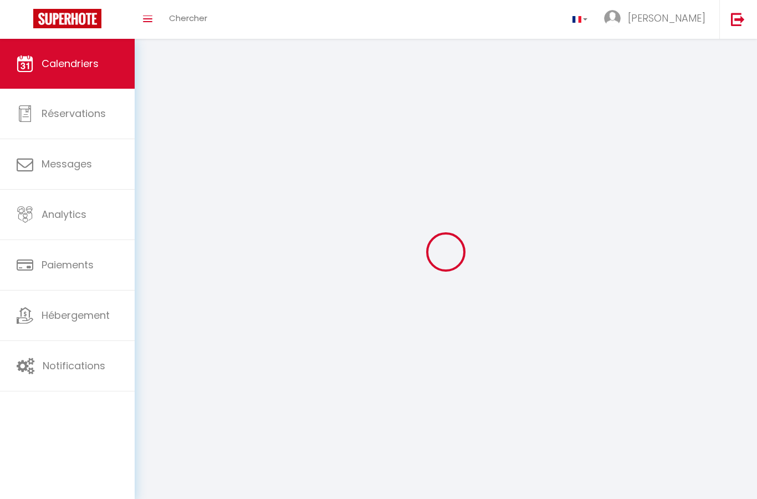
scroll to position [44, 0]
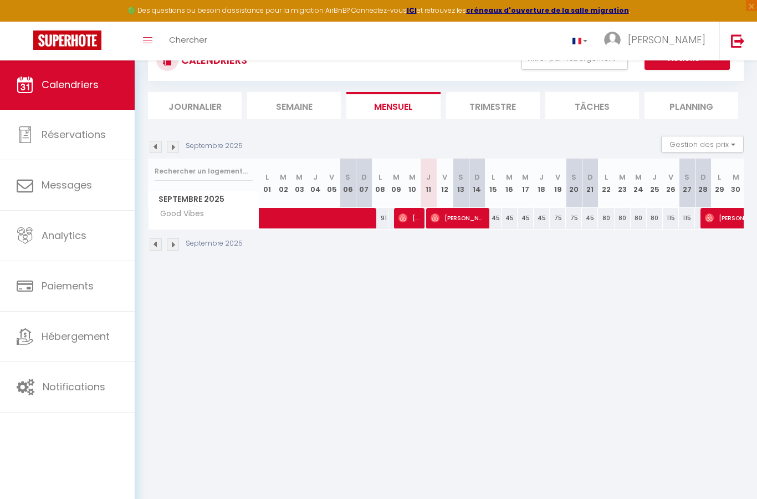
click at [94, 140] on span "Réservations" at bounding box center [74, 135] width 64 height 14
select select "not_cancelled"
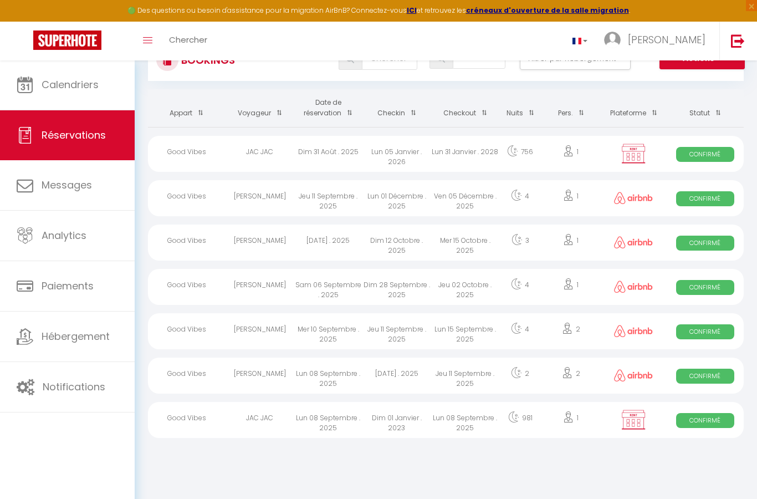
click at [716, 329] on span "Confirmé" at bounding box center [706, 331] width 58 height 15
select select "OK"
select select "0"
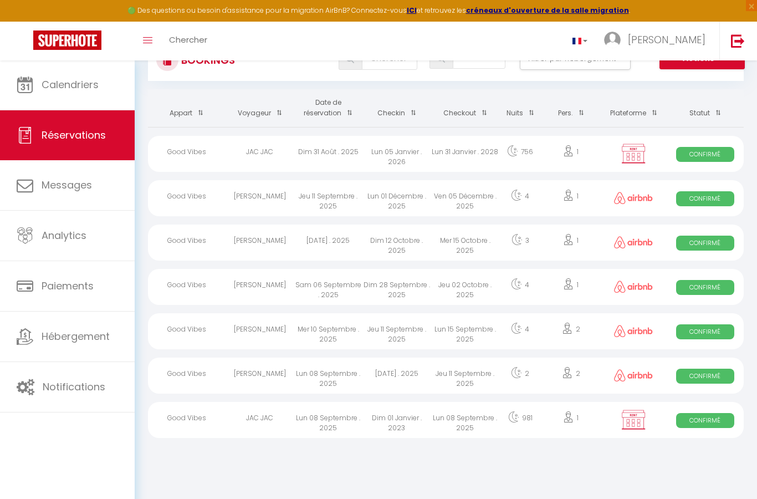
select select "1"
select select
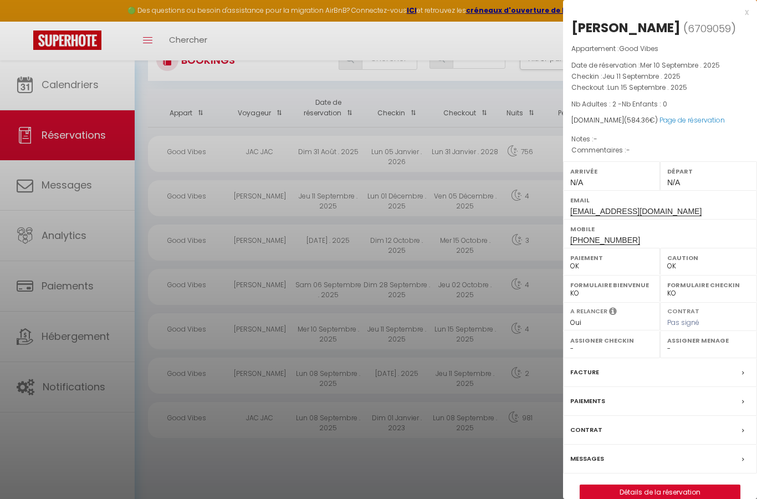
click at [661, 367] on div "Facture" at bounding box center [660, 372] width 194 height 29
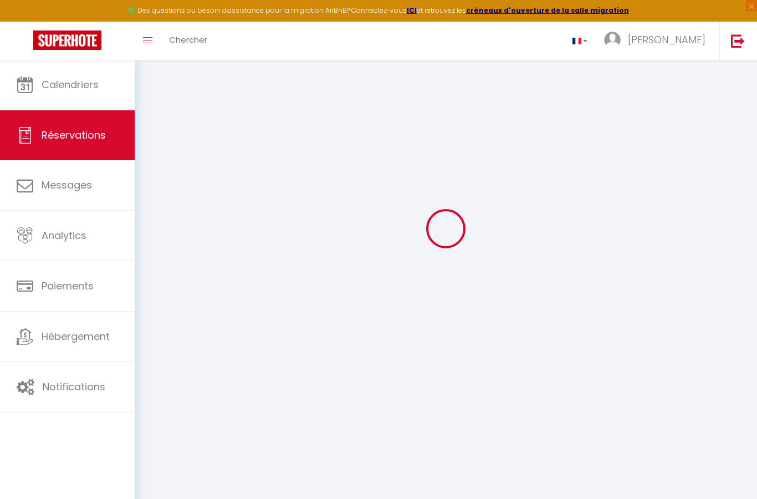
select select "cleaning"
select select "taxes"
select select
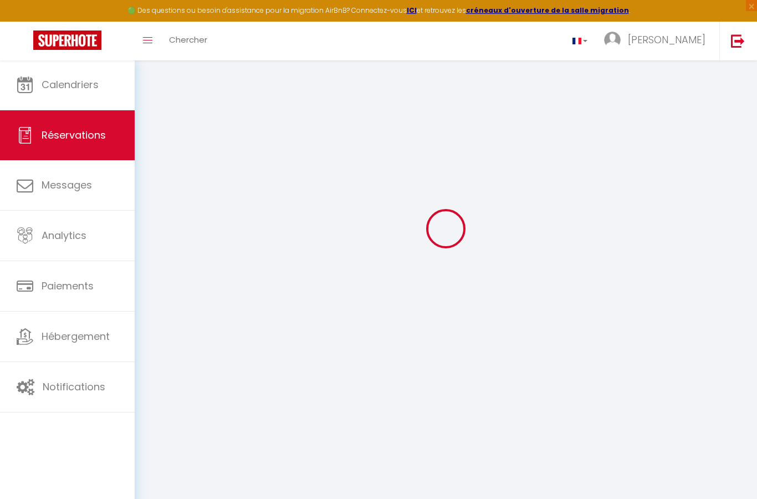
checkbox input "false"
select select
checkbox input "false"
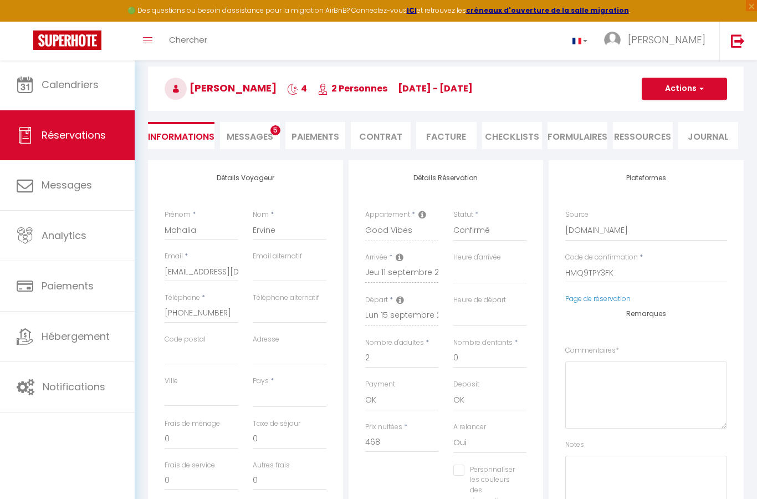
select select
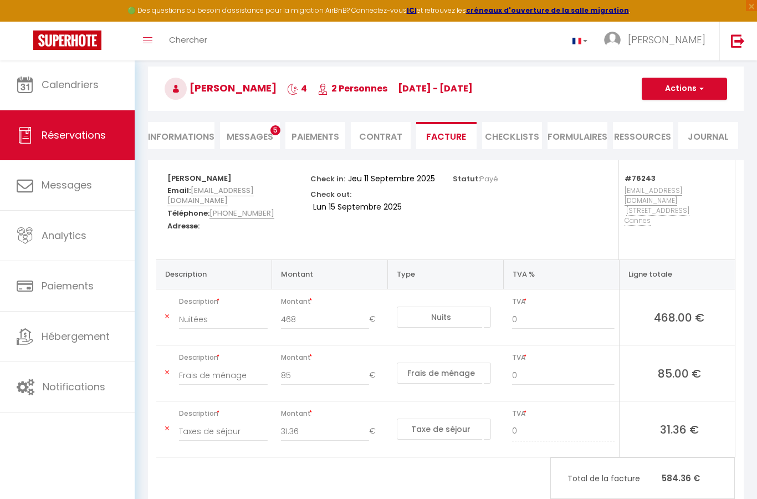
click at [88, 84] on span "Calendriers" at bounding box center [70, 85] width 57 height 14
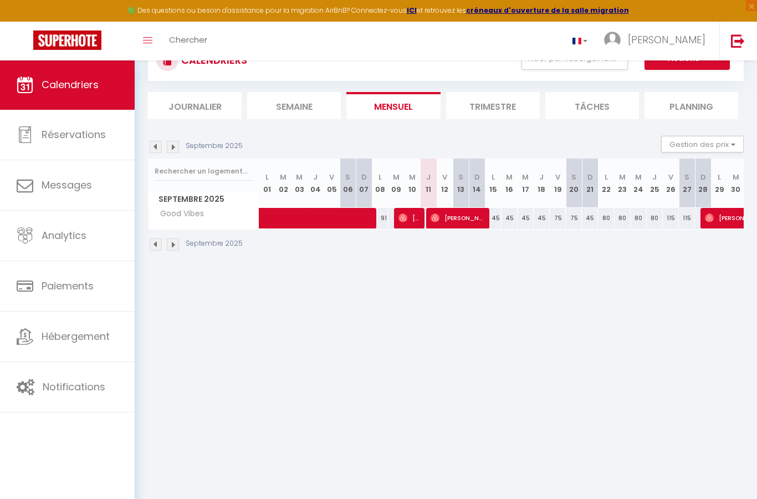
click at [400, 111] on li "Mensuel" at bounding box center [394, 105] width 94 height 27
click at [507, 108] on li "Trimestre" at bounding box center [493, 105] width 94 height 27
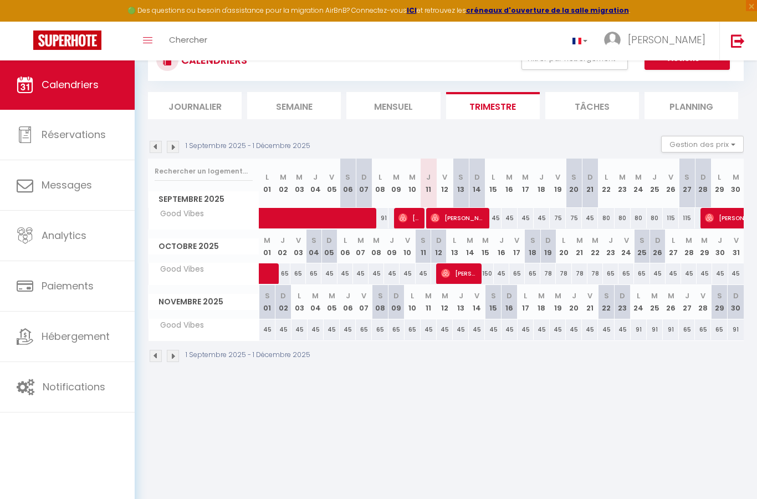
click at [304, 102] on li "Semaine" at bounding box center [294, 105] width 94 height 27
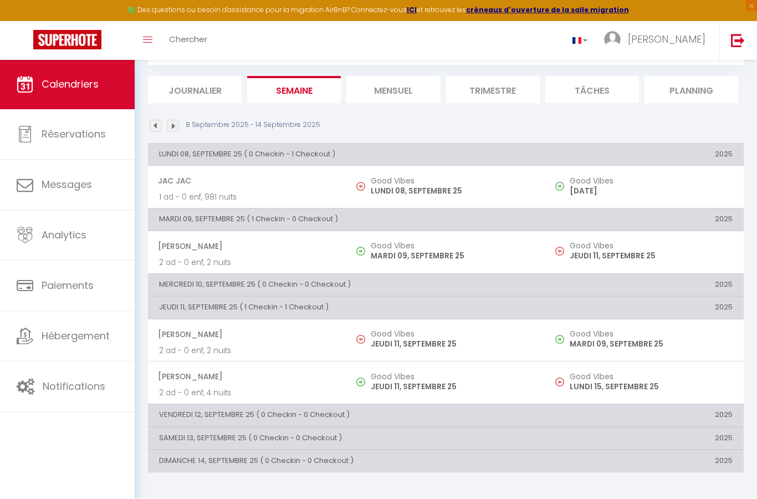
scroll to position [60, 0]
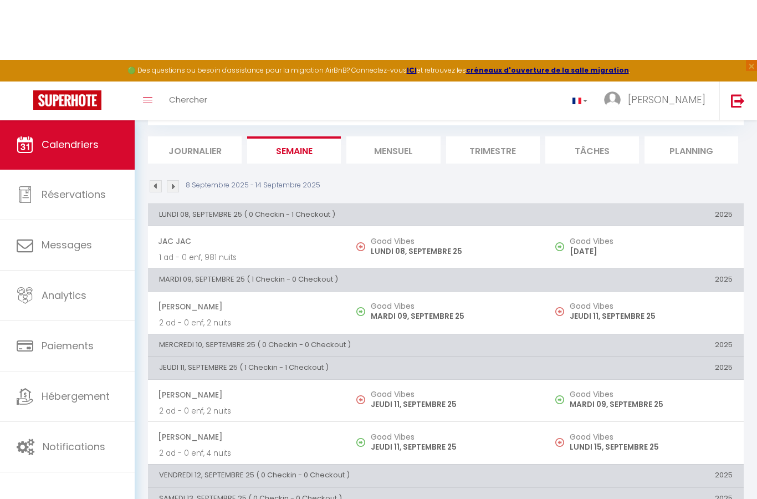
click at [324, 427] on th "VENDREDI 12, SEPTEMBRE 25 ( 0 Checkin - 0 Checkout )" at bounding box center [347, 416] width 398 height 22
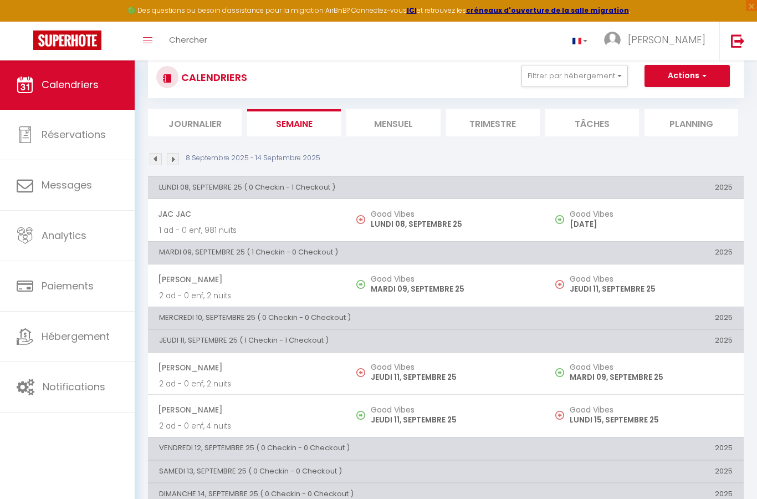
scroll to position [0, 0]
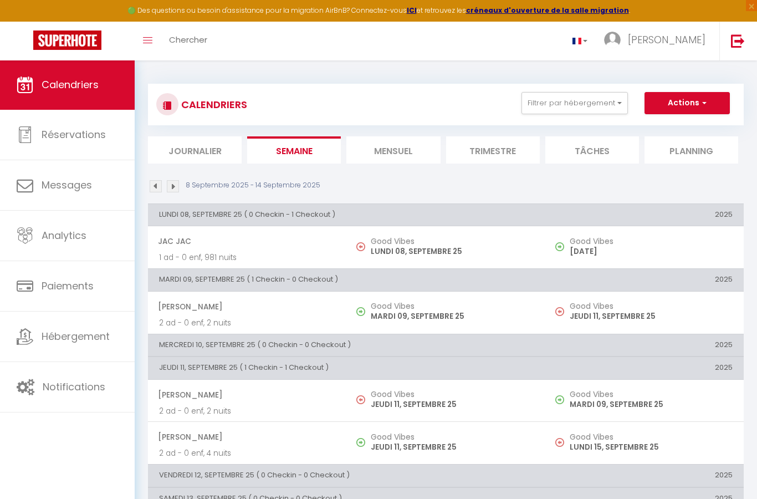
click at [212, 149] on li "Journalier" at bounding box center [195, 149] width 94 height 27
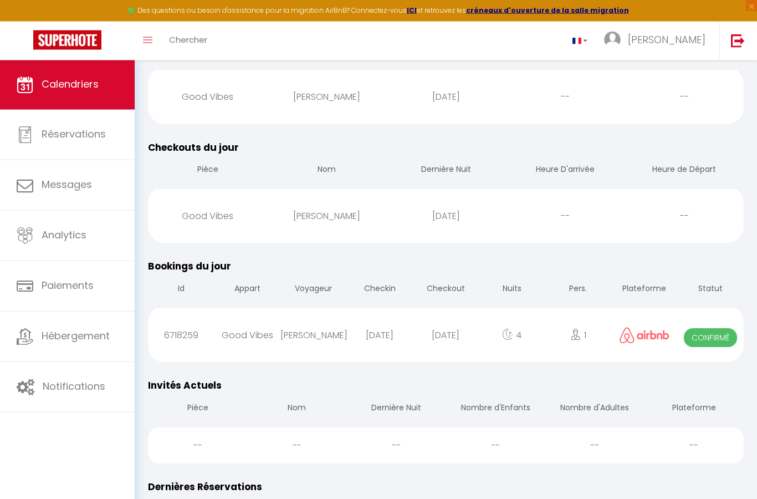
scroll to position [175, 0]
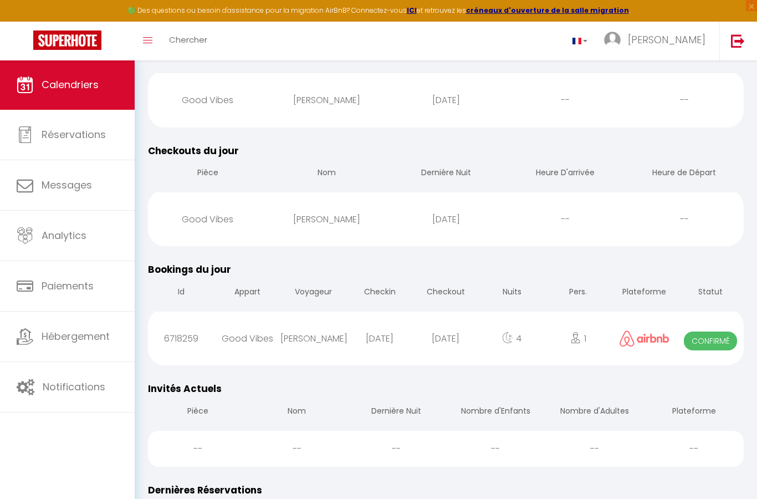
click at [81, 135] on span "Réservations" at bounding box center [74, 135] width 64 height 14
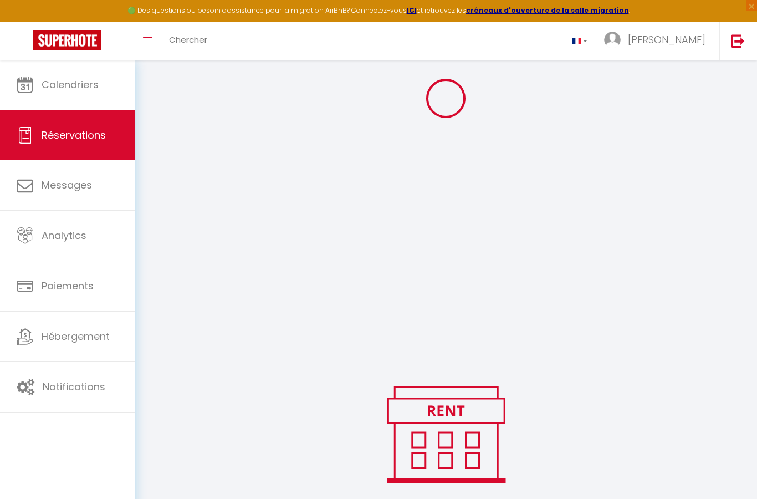
scroll to position [104, 0]
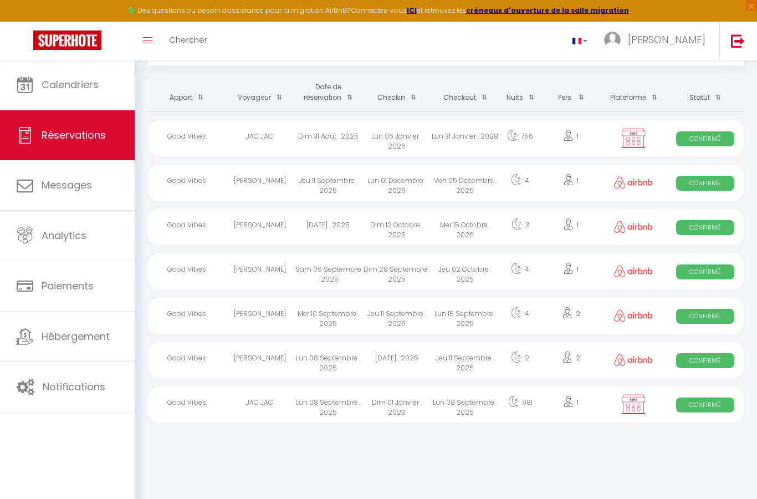
click at [95, 87] on span "Calendriers" at bounding box center [70, 85] width 57 height 14
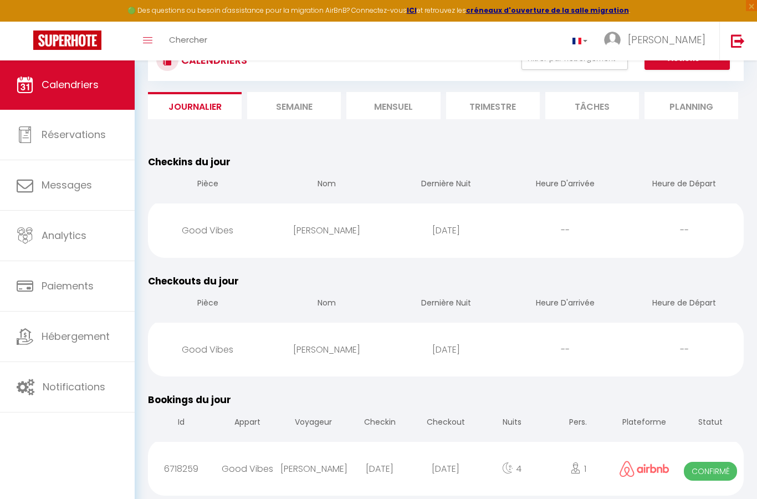
click at [408, 103] on li "Mensuel" at bounding box center [394, 105] width 94 height 27
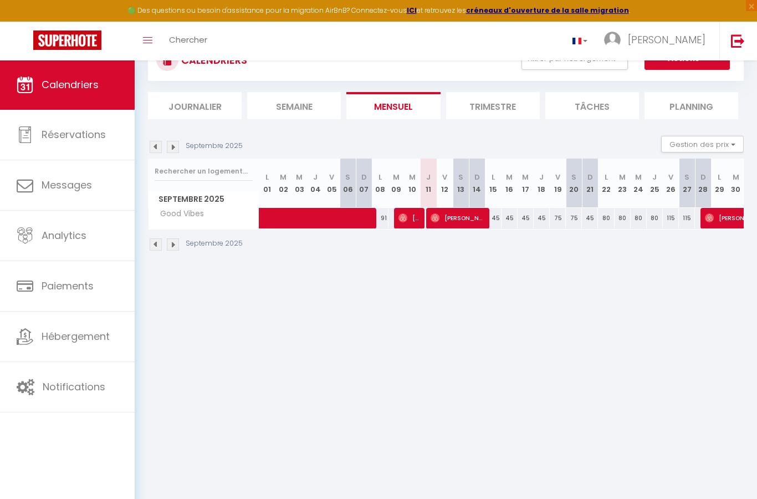
scroll to position [44, 0]
click at [733, 217] on span "[PERSON_NAME]" at bounding box center [756, 218] width 102 height 21
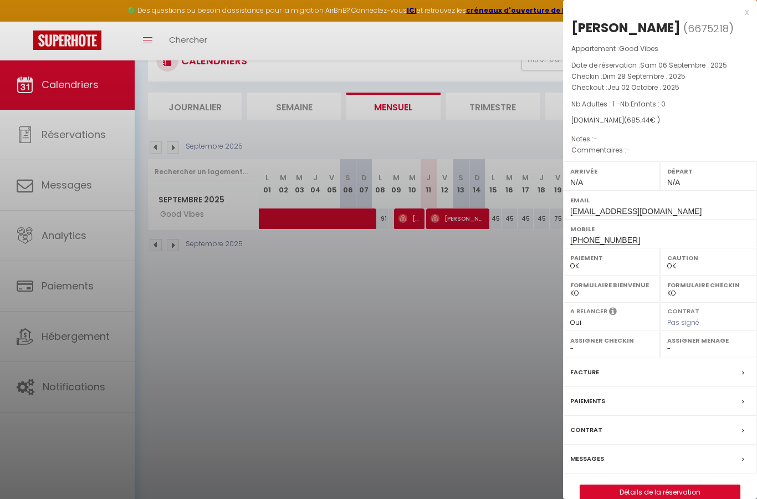
click at [669, 485] on link "Détails de la réservation" at bounding box center [661, 492] width 160 height 14
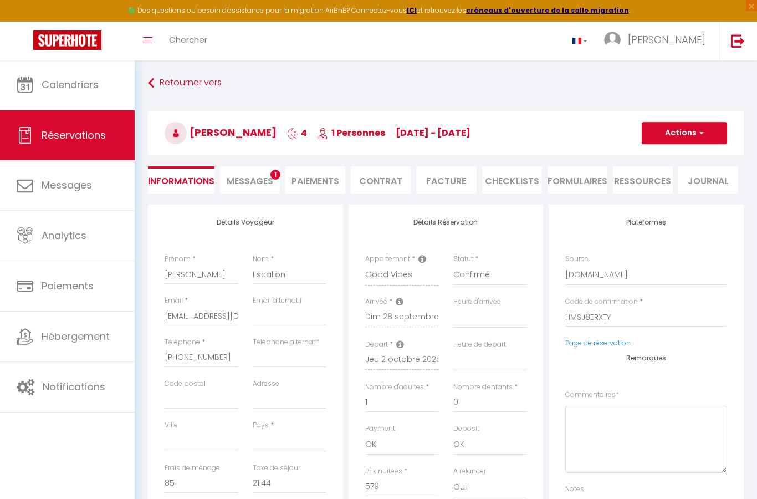
click at [451, 188] on li "Facture" at bounding box center [446, 179] width 60 height 27
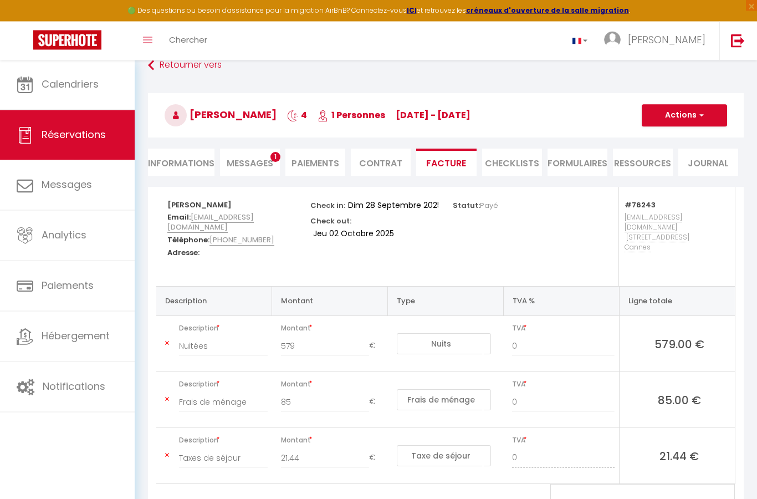
scroll to position [19, 0]
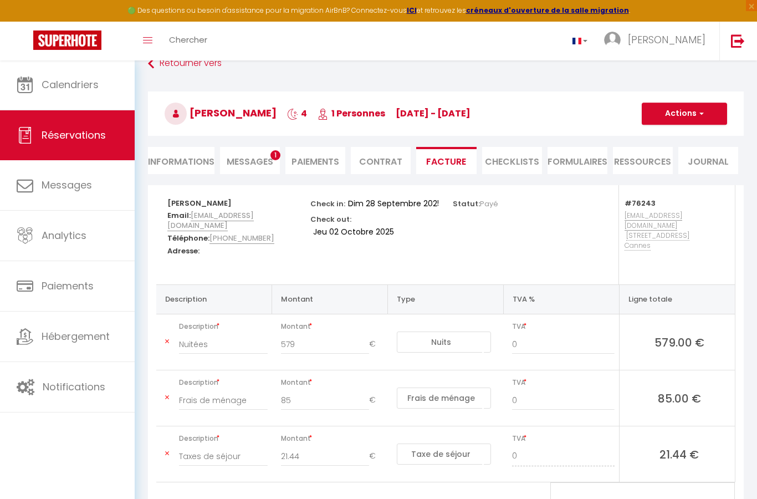
click at [196, 157] on li "Informations" at bounding box center [181, 160] width 67 height 27
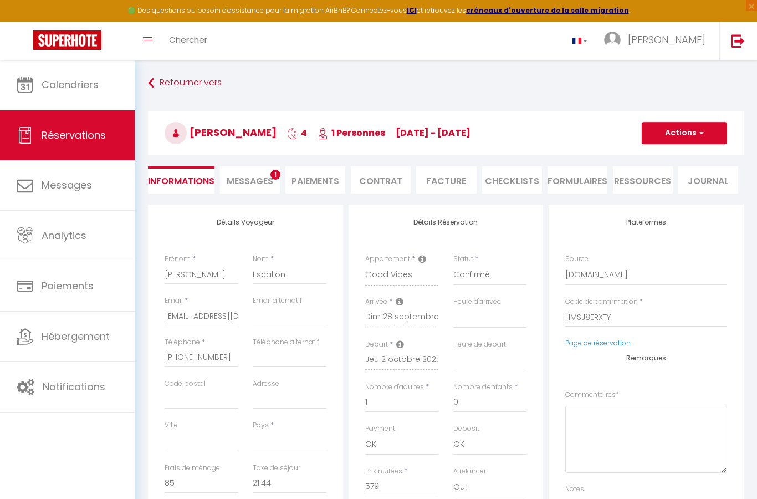
click at [90, 130] on span "Réservations" at bounding box center [74, 135] width 64 height 14
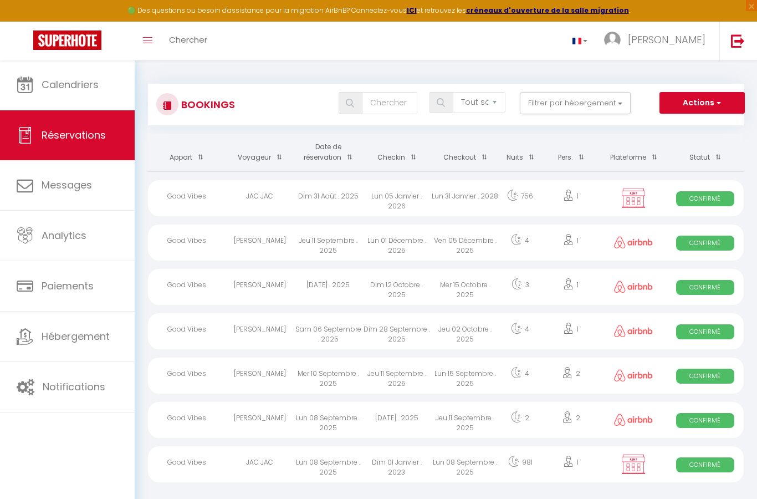
click at [416, 243] on div "Lun 01 Décembre . 2025" at bounding box center [397, 243] width 69 height 36
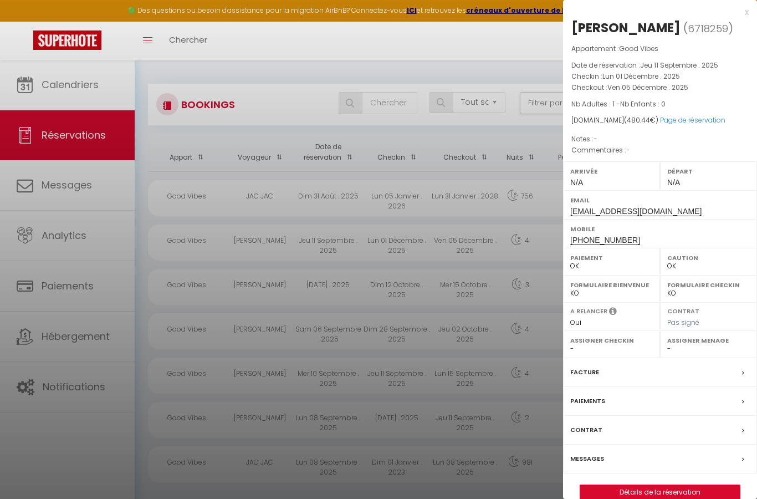
click at [660, 396] on div "Paiements" at bounding box center [660, 401] width 194 height 29
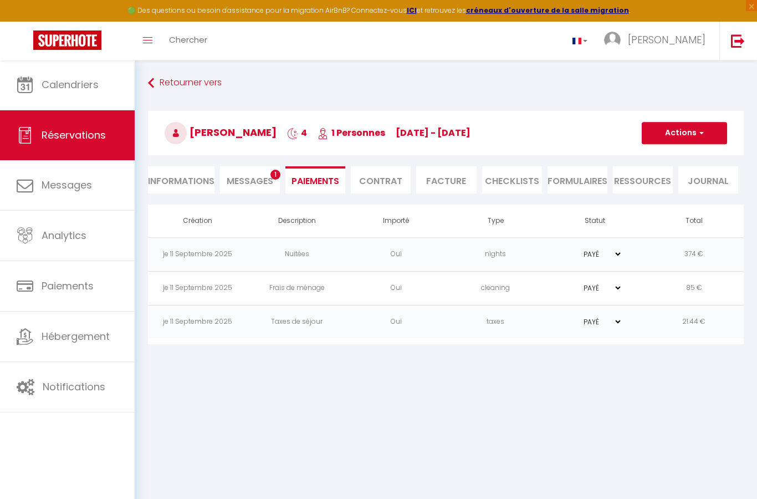
click at [88, 131] on span "Réservations" at bounding box center [74, 135] width 64 height 14
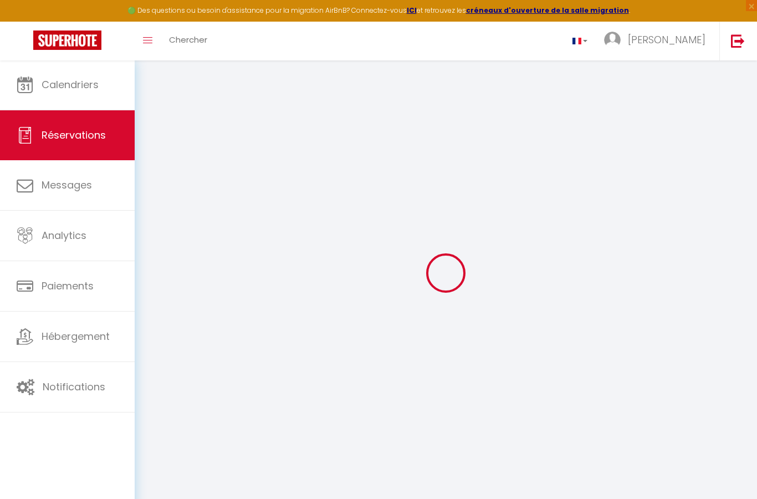
click at [83, 81] on span "Calendriers" at bounding box center [70, 85] width 57 height 14
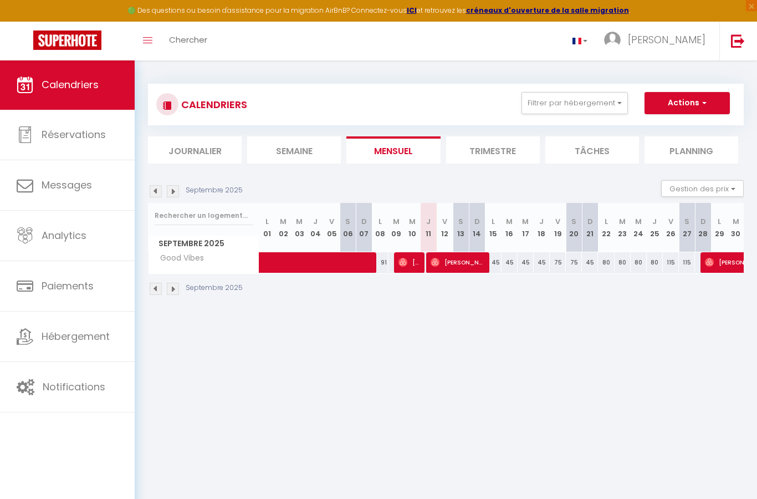
click at [407, 258] on img at bounding box center [403, 262] width 9 height 9
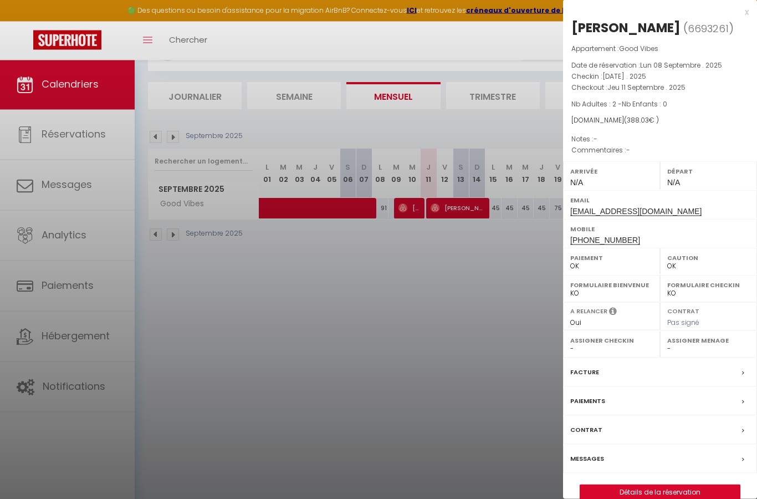
scroll to position [55, 0]
click at [679, 499] on link "Détails de la réservation" at bounding box center [661, 492] width 160 height 14
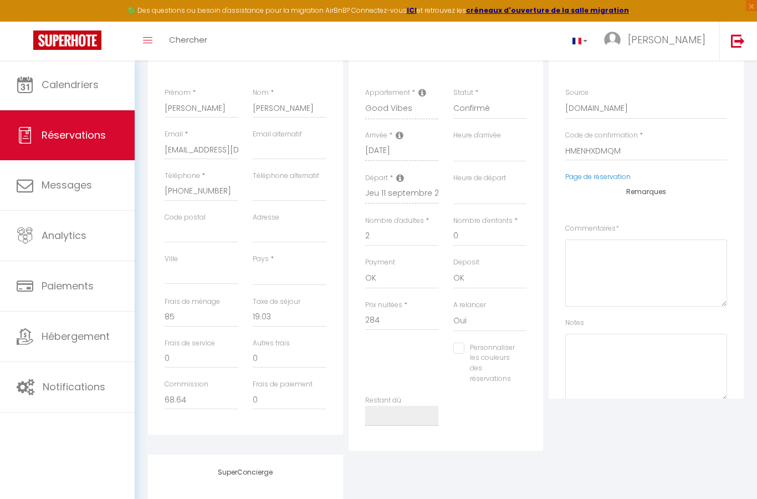
scroll to position [159, 0]
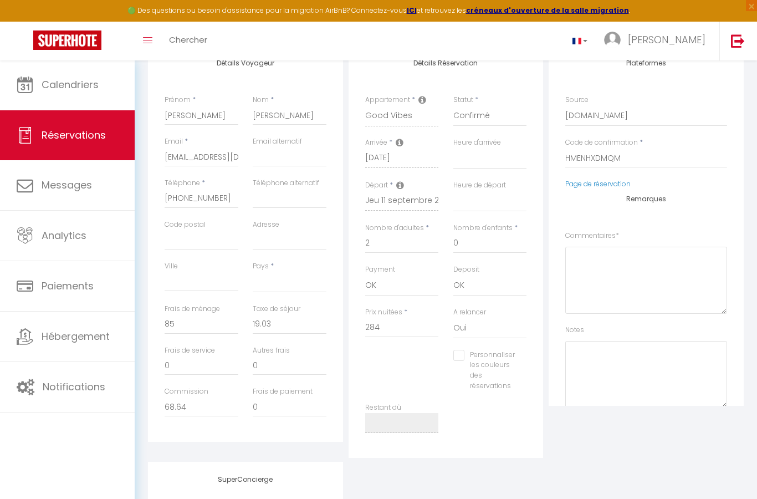
click at [98, 139] on span "Réservations" at bounding box center [74, 135] width 64 height 14
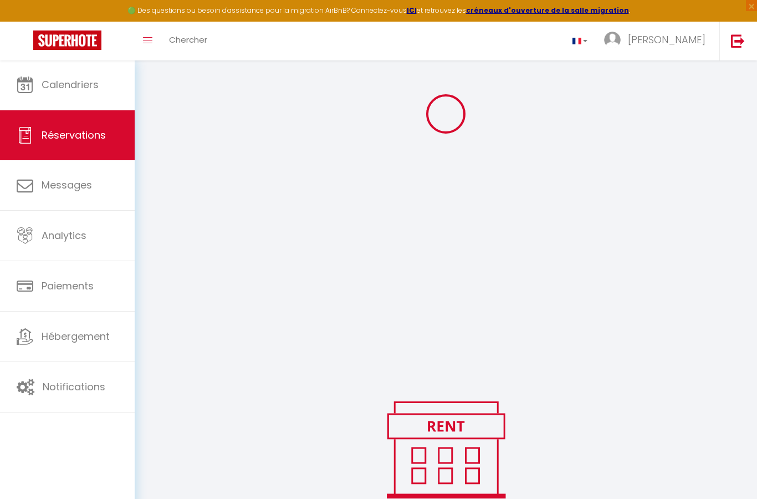
scroll to position [104, 0]
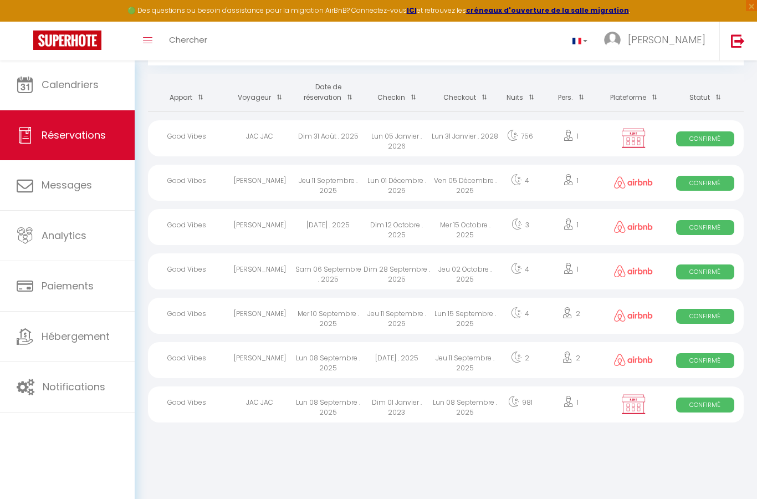
click at [709, 265] on span "Confirmé" at bounding box center [706, 272] width 58 height 15
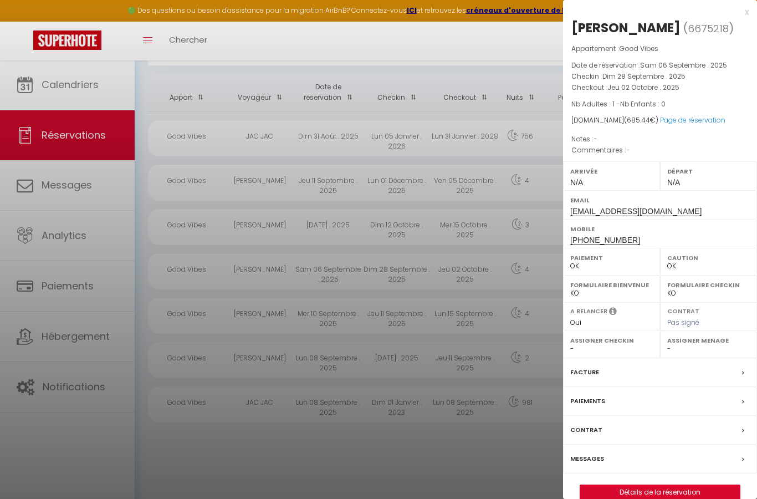
click at [673, 485] on link "Détails de la réservation" at bounding box center [661, 492] width 160 height 14
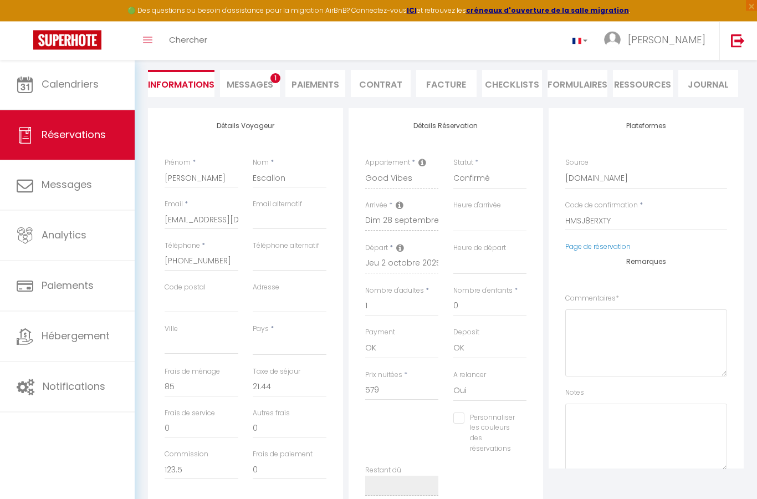
scroll to position [99, 0]
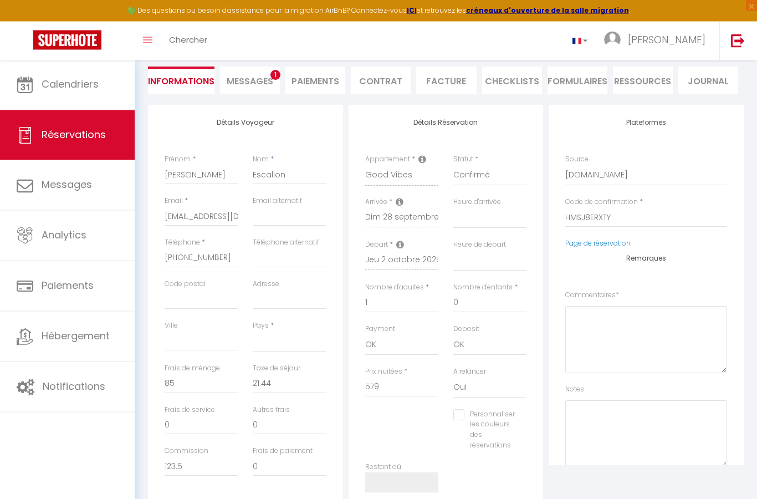
click at [90, 129] on span "Réservations" at bounding box center [74, 135] width 64 height 14
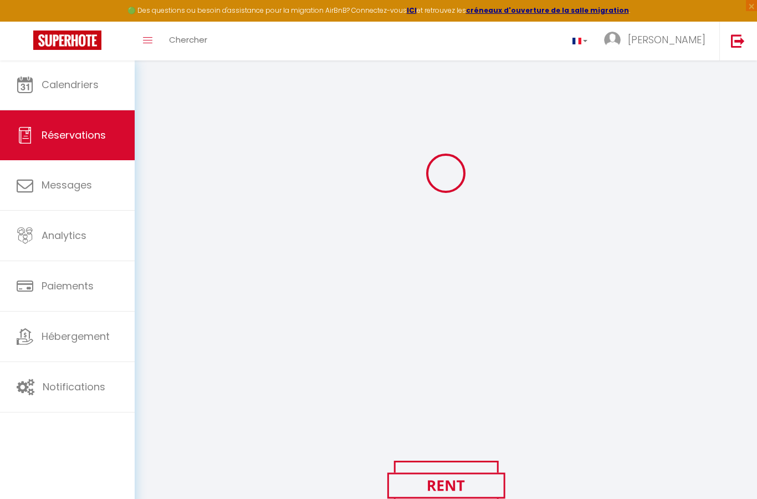
scroll to position [60, 0]
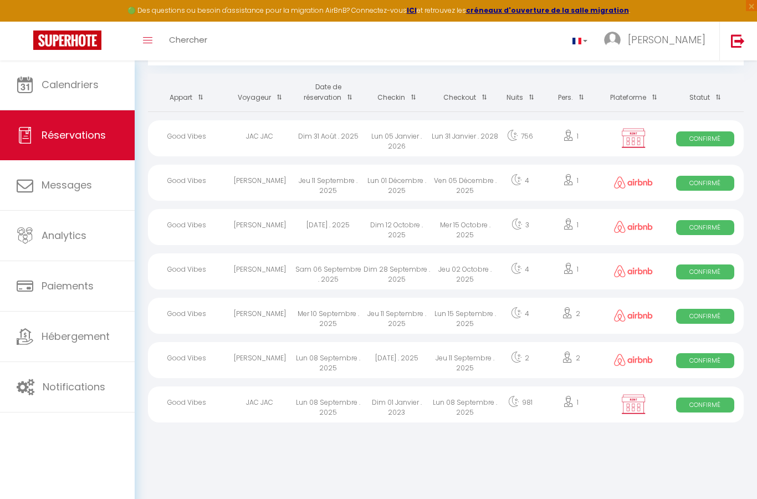
click at [718, 314] on span "Confirmé" at bounding box center [706, 316] width 58 height 15
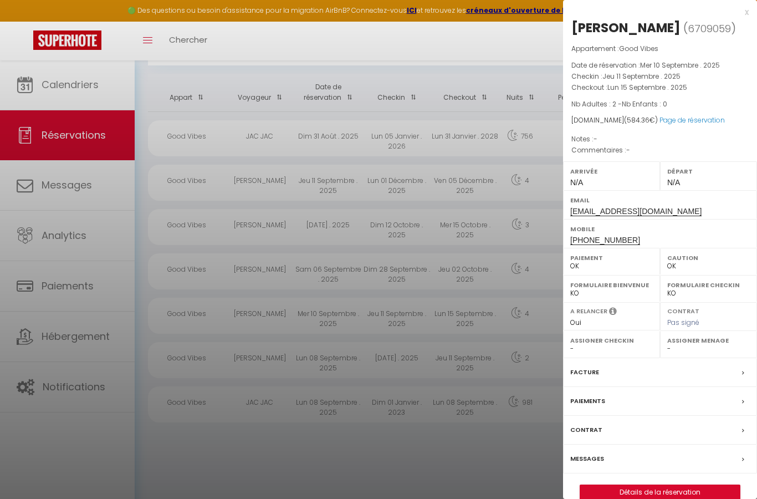
click at [662, 490] on link "Détails de la réservation" at bounding box center [661, 492] width 160 height 14
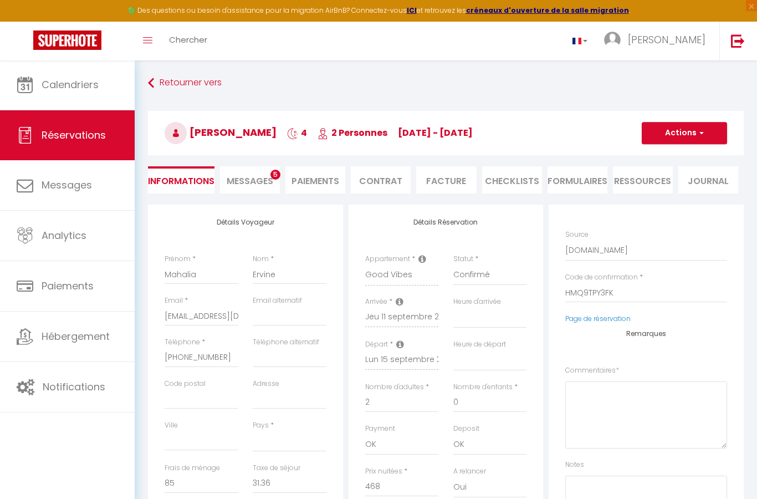
click at [178, 84] on link "Retourner vers" at bounding box center [446, 83] width 596 height 20
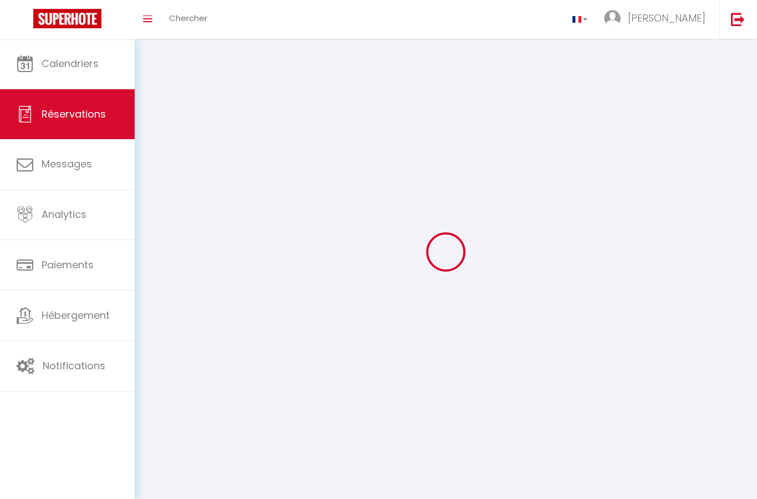
scroll to position [104, 0]
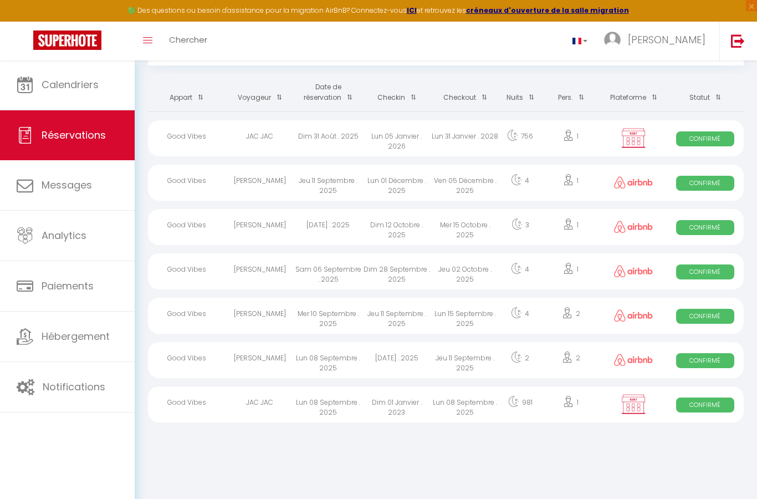
click at [715, 309] on span "Confirmé" at bounding box center [706, 316] width 58 height 15
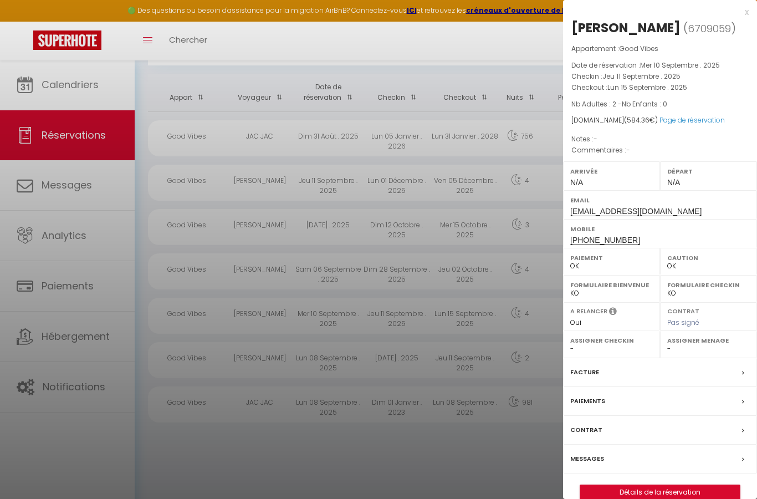
click at [665, 366] on div "Facture" at bounding box center [660, 372] width 194 height 29
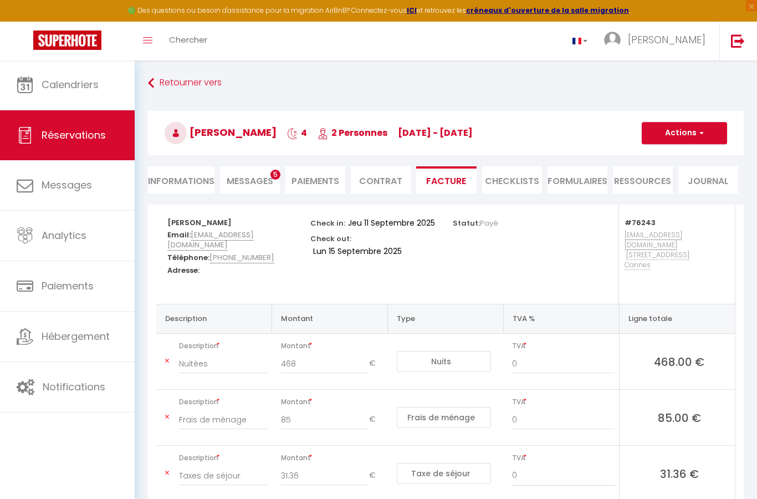
click at [160, 83] on link "Retourner vers" at bounding box center [446, 83] width 596 height 20
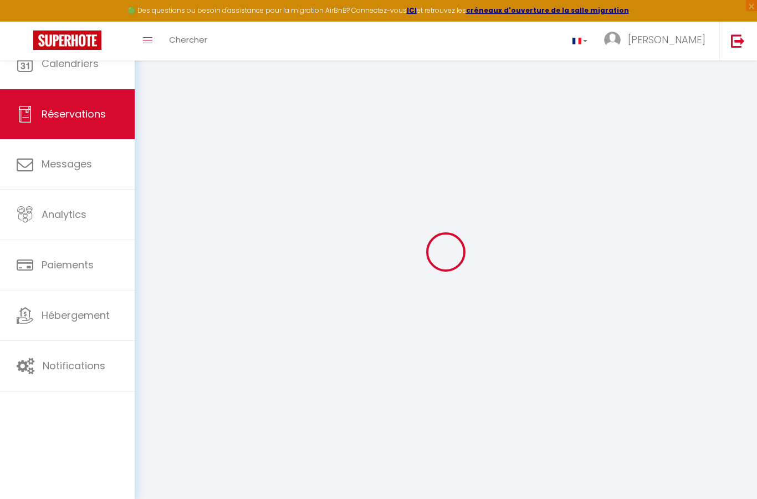
scroll to position [104, 0]
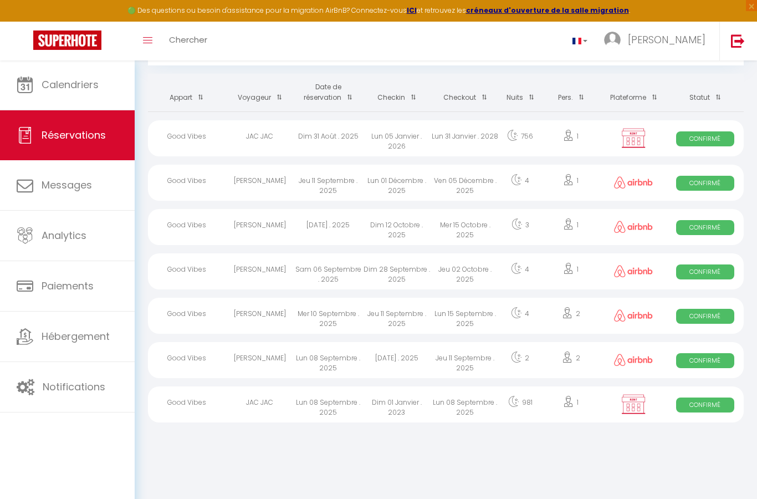
click at [88, 226] on link "Analytics" at bounding box center [67, 236] width 135 height 50
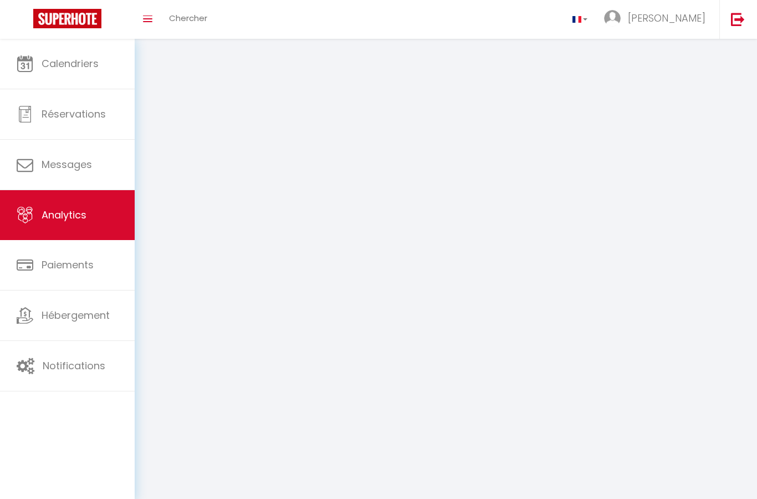
scroll to position [44, 0]
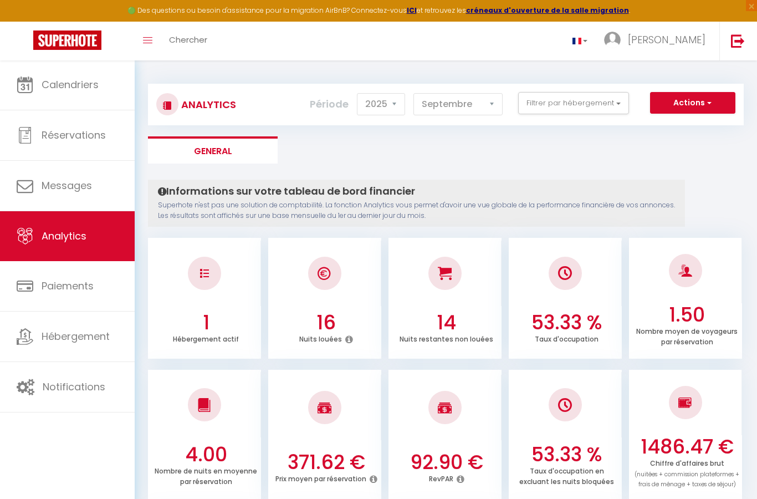
click at [707, 103] on span "button" at bounding box center [708, 102] width 7 height 11
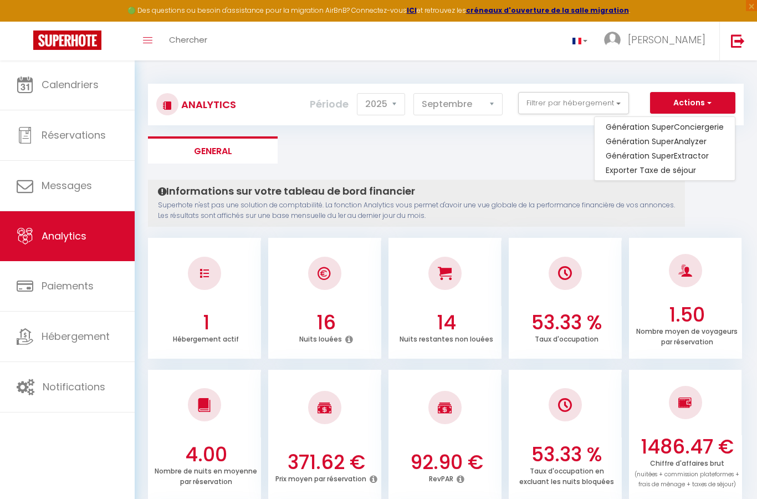
click at [742, 194] on div at bounding box center [378, 249] width 757 height 499
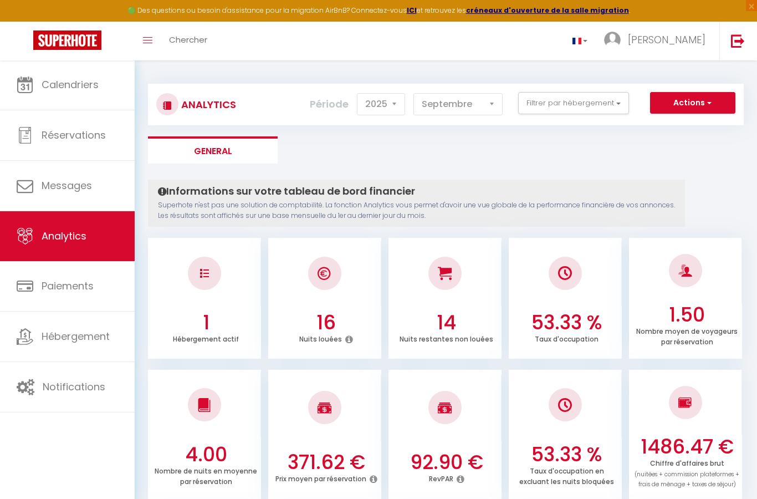
click at [97, 98] on link "Calendriers" at bounding box center [67, 85] width 135 height 50
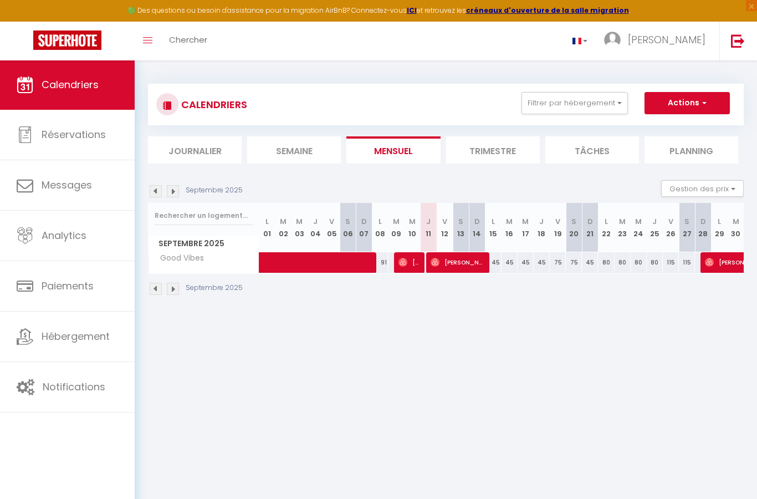
click at [83, 287] on span "Paiements" at bounding box center [68, 286] width 52 height 14
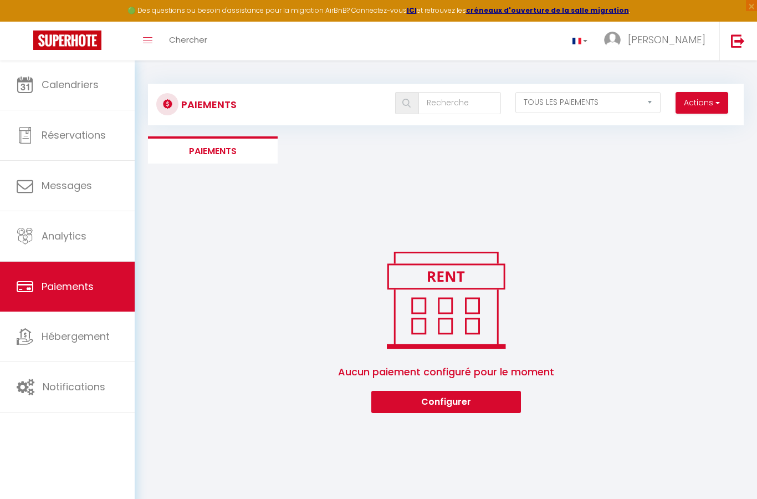
click at [98, 333] on span "Hébergement" at bounding box center [76, 336] width 68 height 14
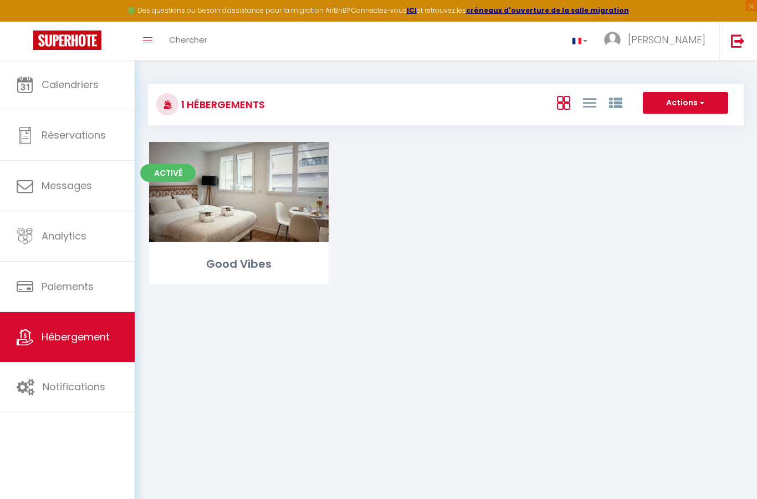
click at [78, 391] on span "Notifications" at bounding box center [74, 387] width 63 height 14
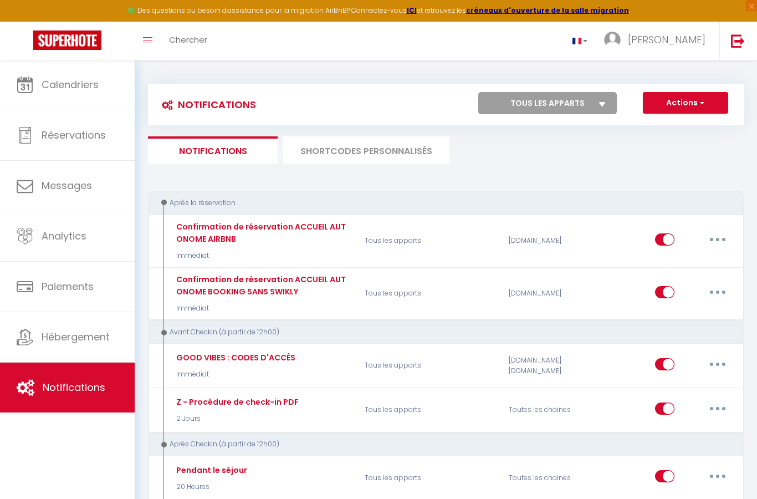
click at [100, 282] on link "Paiements" at bounding box center [67, 287] width 135 height 50
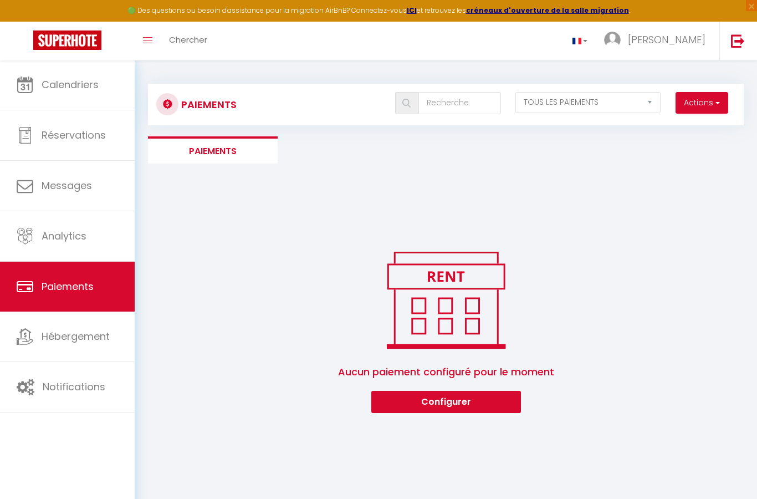
click at [102, 338] on span "Hébergement" at bounding box center [76, 336] width 68 height 14
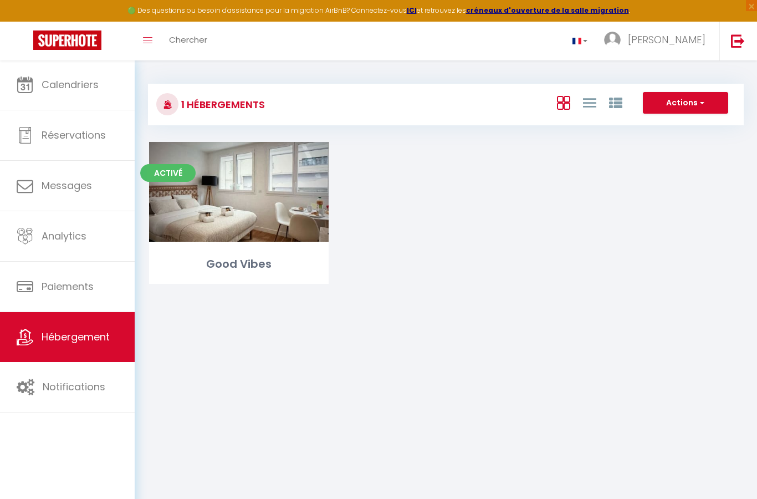
click at [703, 104] on span "button" at bounding box center [701, 102] width 7 height 11
click at [702, 180] on div at bounding box center [378, 249] width 757 height 499
click at [616, 106] on icon at bounding box center [615, 102] width 13 height 13
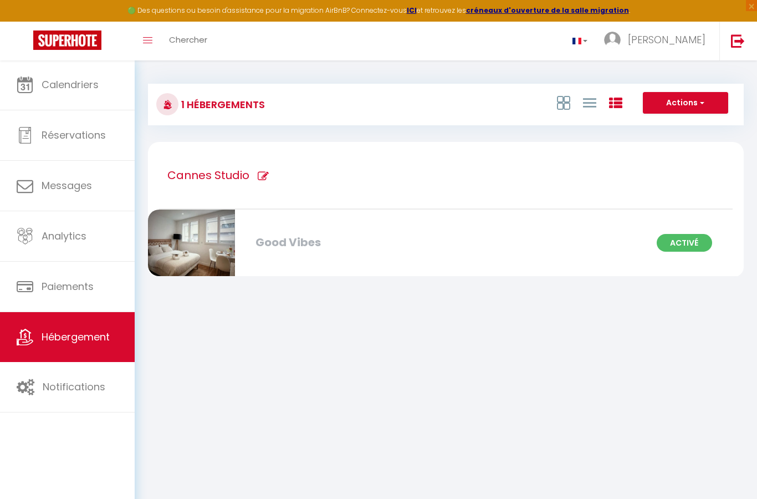
click at [589, 103] on icon at bounding box center [589, 103] width 13 height 14
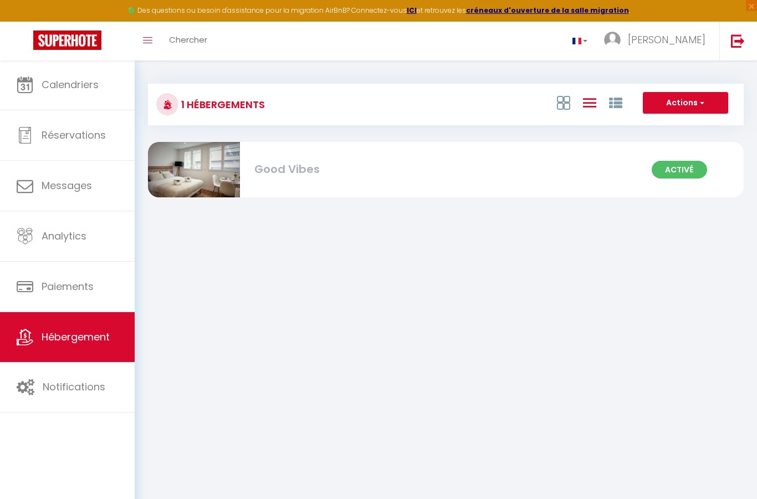
click at [565, 105] on icon at bounding box center [563, 103] width 13 height 14
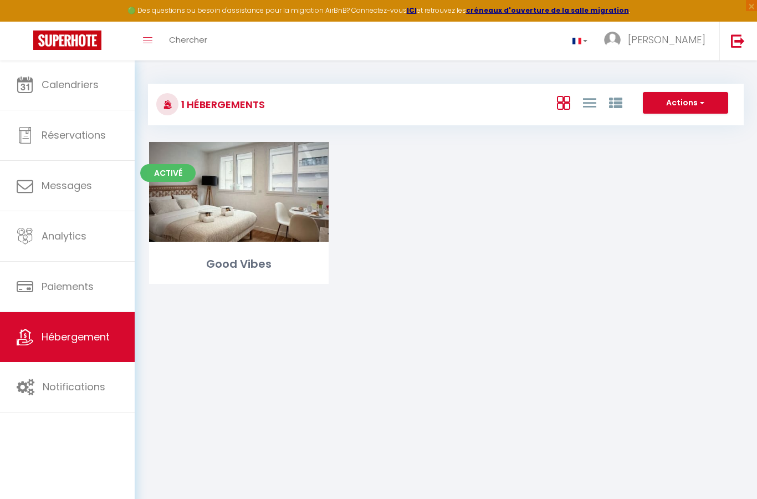
click at [96, 84] on span "Calendriers" at bounding box center [70, 85] width 57 height 14
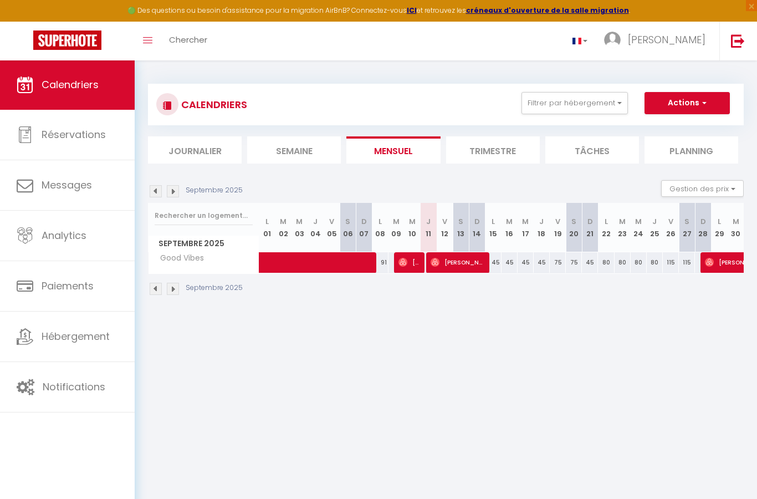
click at [496, 152] on li "Trimestre" at bounding box center [493, 149] width 94 height 27
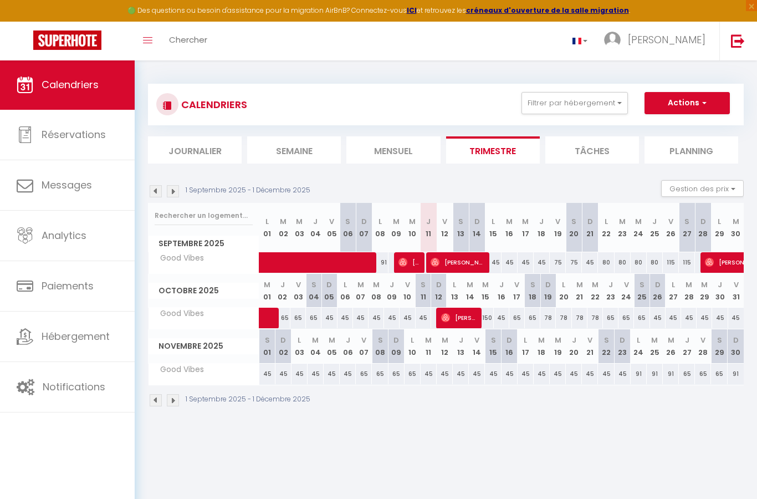
click at [693, 108] on button "Actions" at bounding box center [687, 103] width 85 height 22
click at [730, 191] on div at bounding box center [378, 249] width 757 height 499
click at [720, 186] on button "Gestion des prix" at bounding box center [703, 188] width 83 height 17
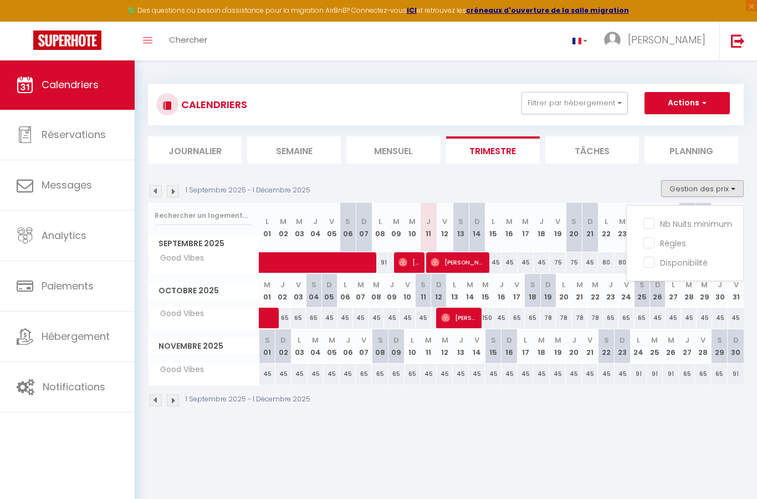
click at [658, 221] on input "Nb Nuits minimum" at bounding box center [694, 222] width 100 height 11
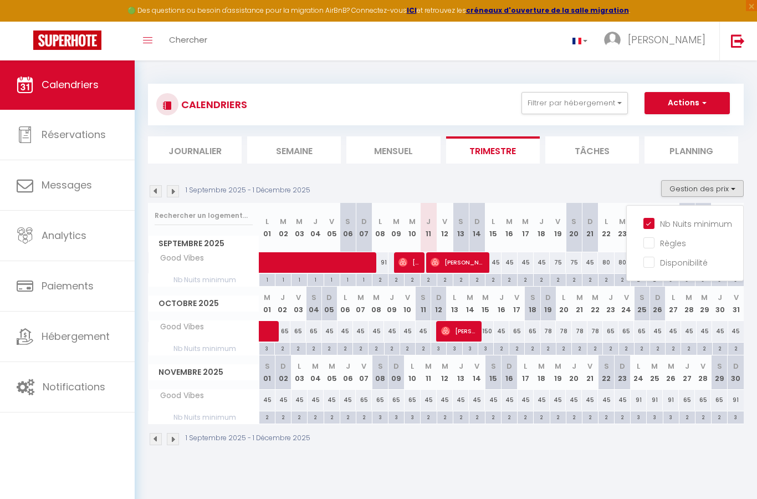
click at [96, 245] on div at bounding box center [378, 249] width 757 height 499
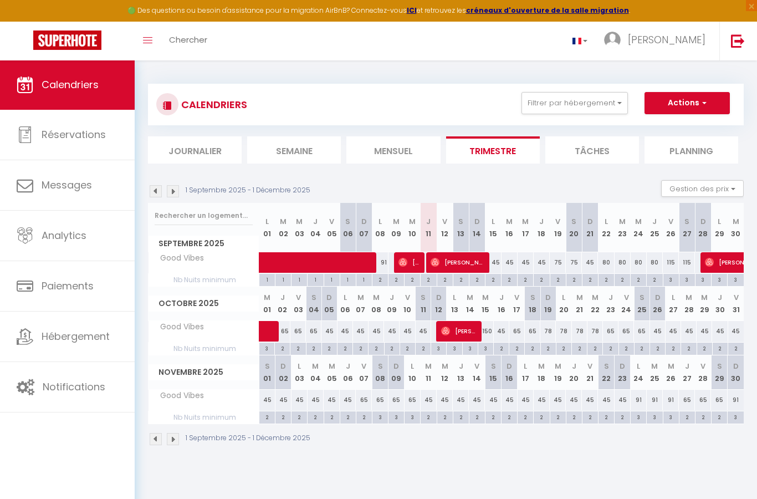
click at [96, 238] on link "Analytics" at bounding box center [67, 236] width 135 height 50
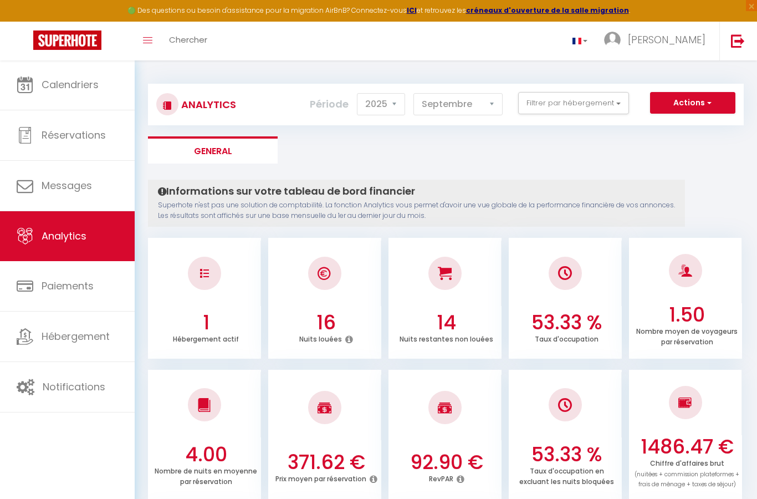
click at [99, 142] on span "Réservations" at bounding box center [74, 135] width 64 height 14
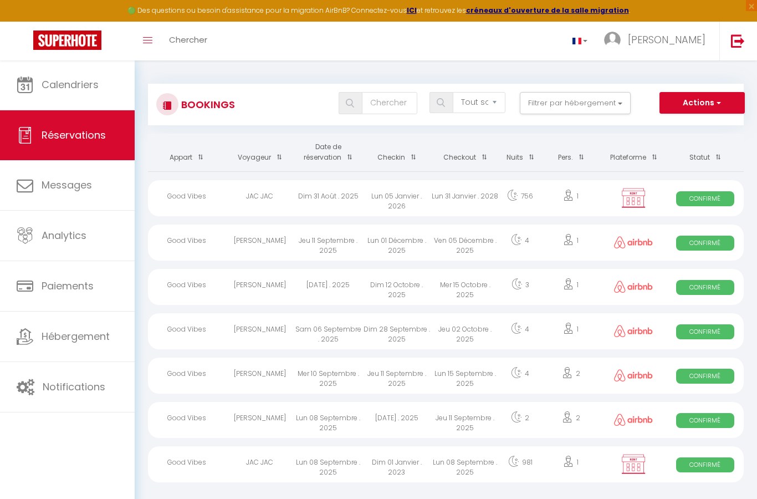
click at [396, 221] on td "Lun 01 Décembre . 2025" at bounding box center [397, 241] width 69 height 44
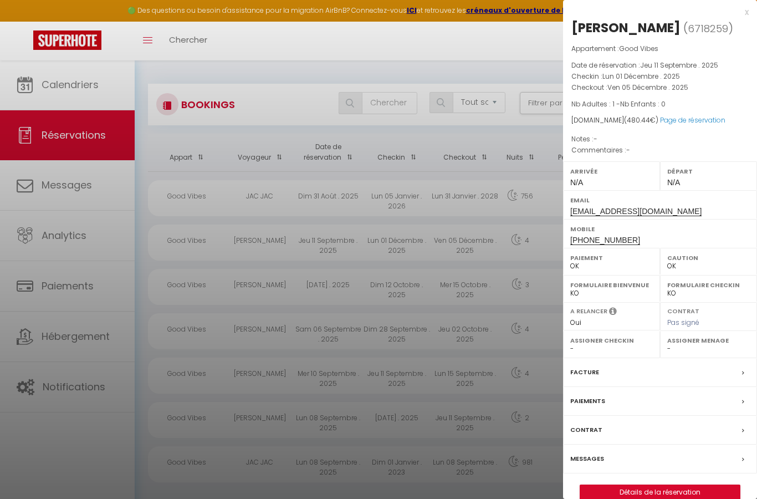
click at [450, 235] on div at bounding box center [378, 249] width 757 height 499
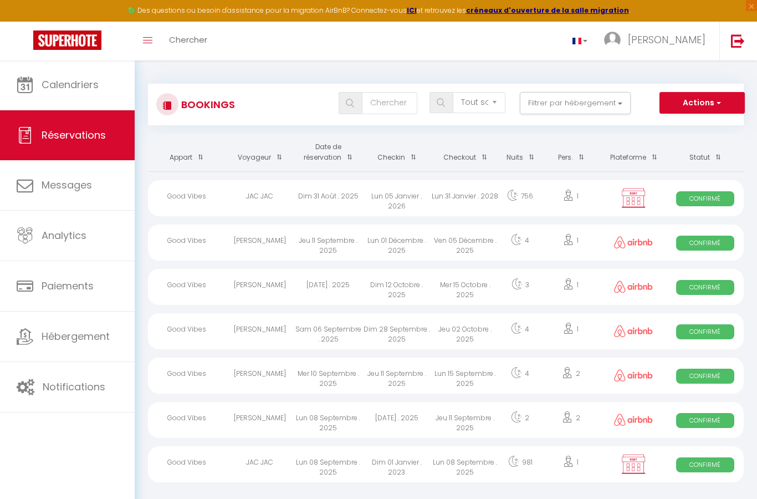
click at [417, 195] on div "Lun 05 Janvier . 2026" at bounding box center [397, 198] width 69 height 36
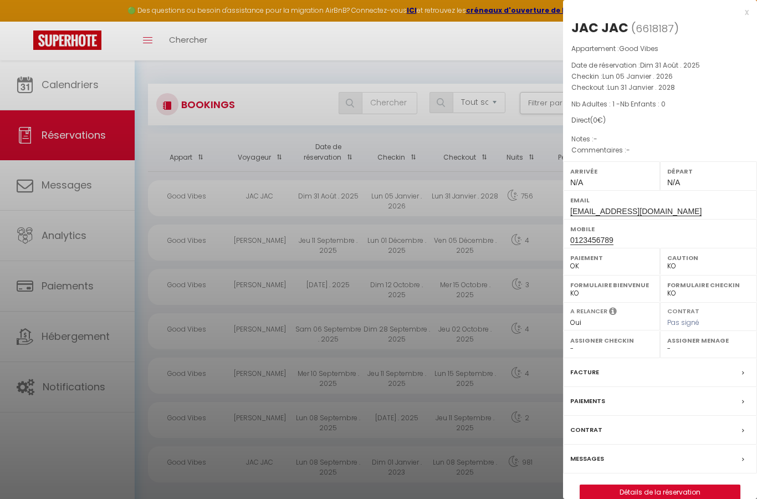
click at [686, 492] on link "Détails de la réservation" at bounding box center [661, 492] width 160 height 14
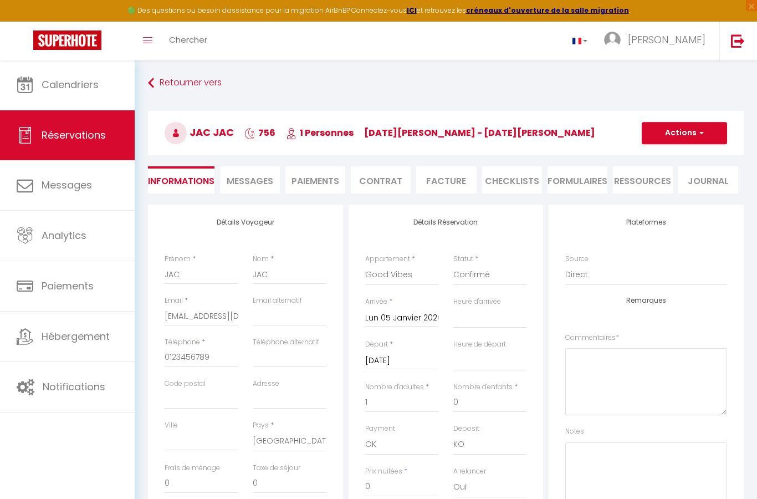
click at [177, 80] on link "Retourner vers" at bounding box center [446, 83] width 596 height 20
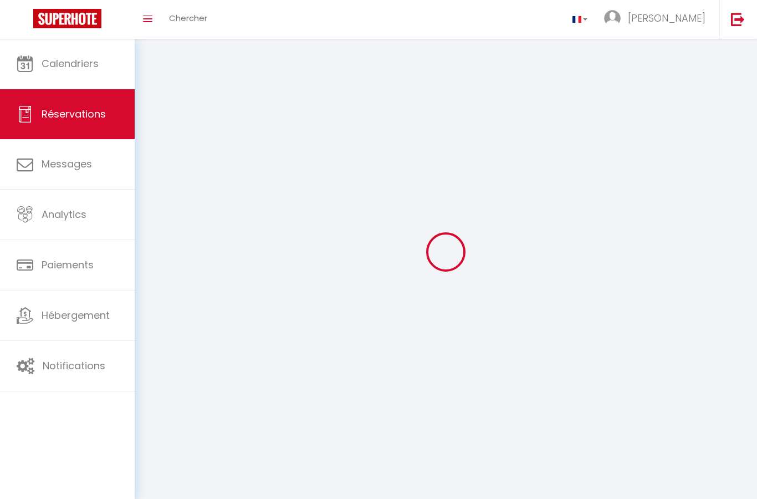
scroll to position [44, 0]
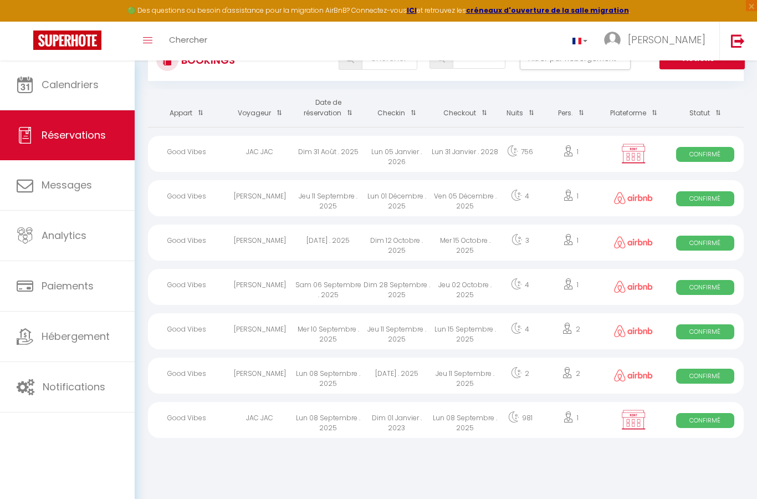
click at [716, 417] on span "Confirmé" at bounding box center [706, 420] width 58 height 15
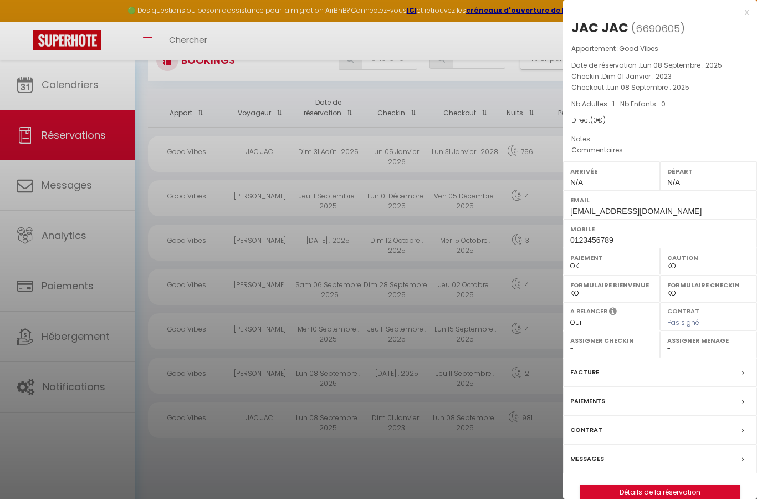
click at [674, 485] on link "Détails de la réservation" at bounding box center [661, 492] width 160 height 14
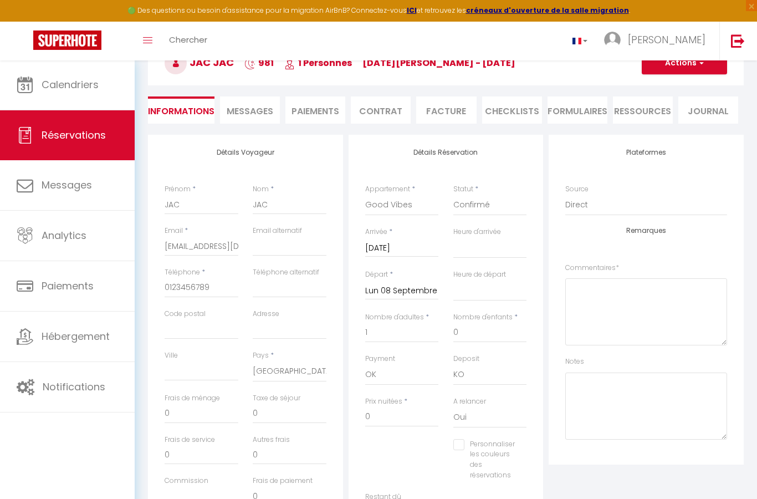
scroll to position [69, 0]
click at [84, 98] on link "Calendriers" at bounding box center [67, 85] width 135 height 50
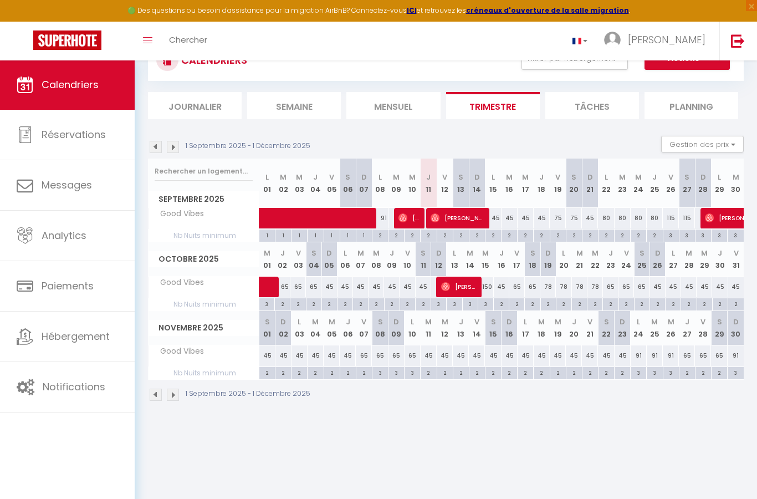
click at [392, 106] on li "Mensuel" at bounding box center [394, 105] width 94 height 27
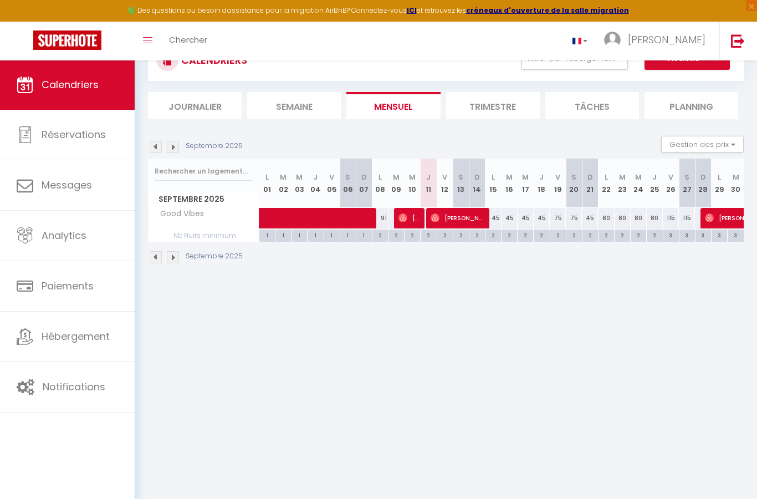
click at [406, 217] on img at bounding box center [403, 217] width 9 height 9
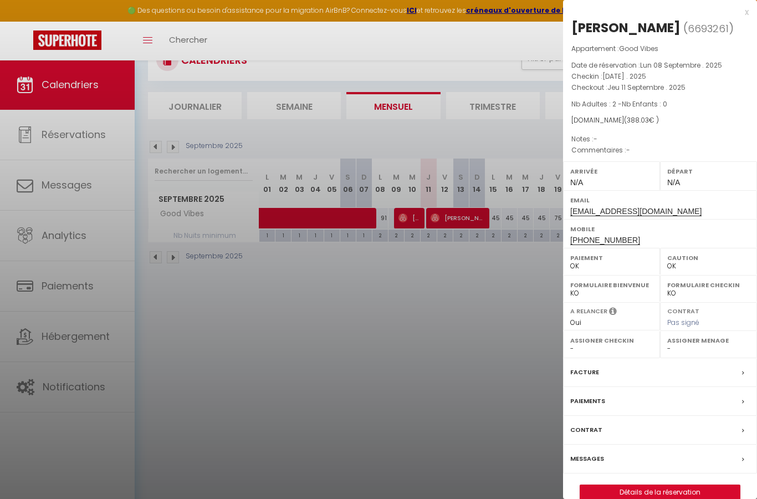
click at [690, 439] on div "Contrat" at bounding box center [660, 430] width 194 height 29
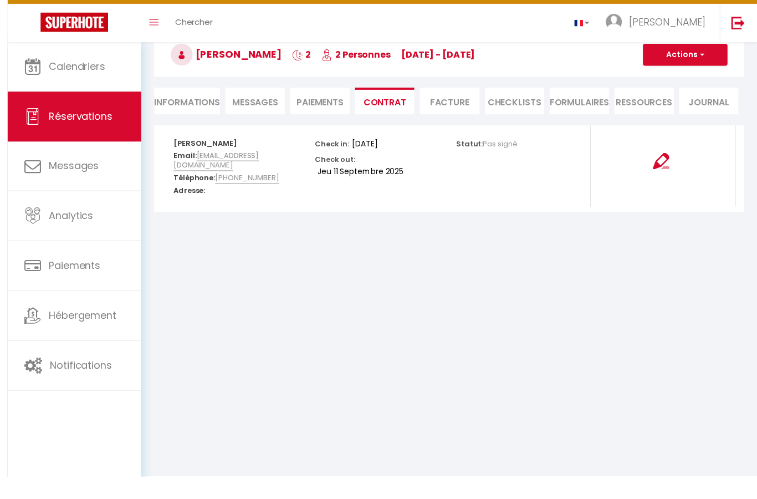
scroll to position [86, 0]
